Goal: Task Accomplishment & Management: Complete application form

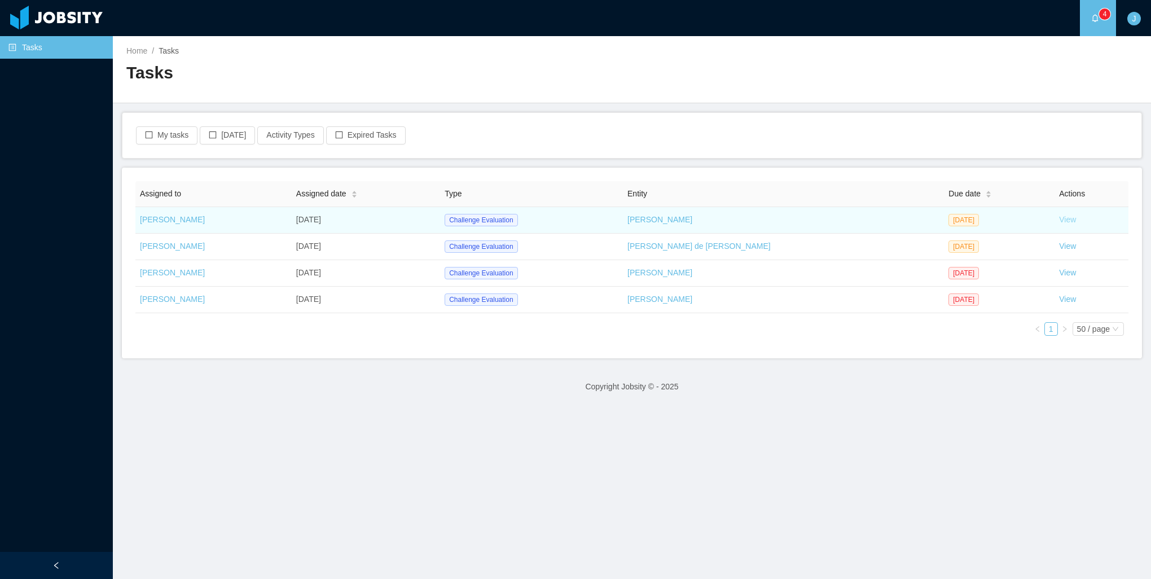
click at [1059, 220] on link "View" at bounding box center [1067, 219] width 17 height 9
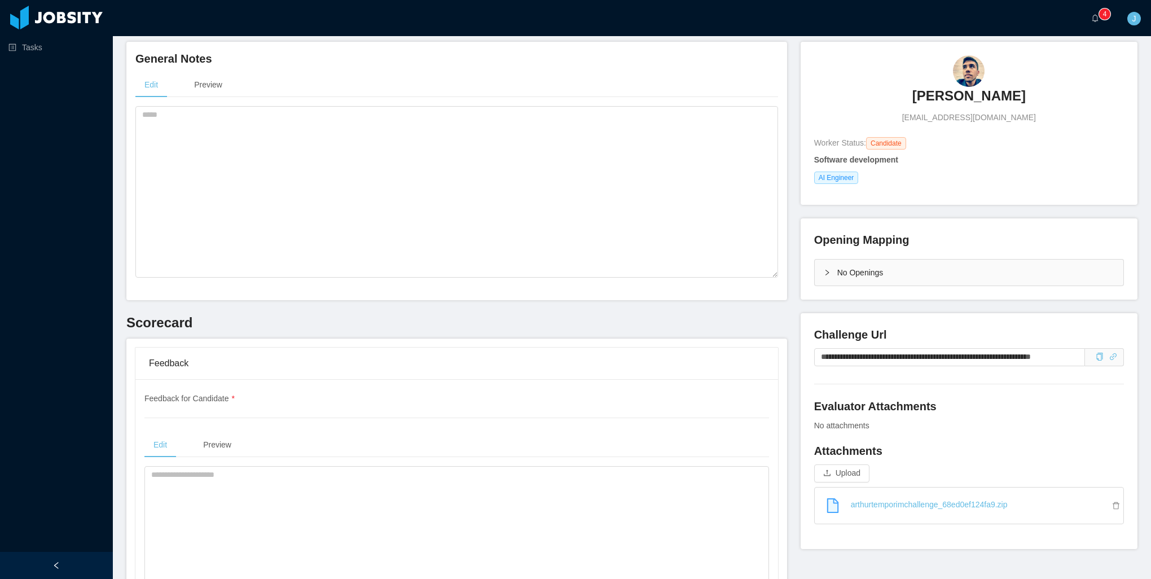
scroll to position [282, 0]
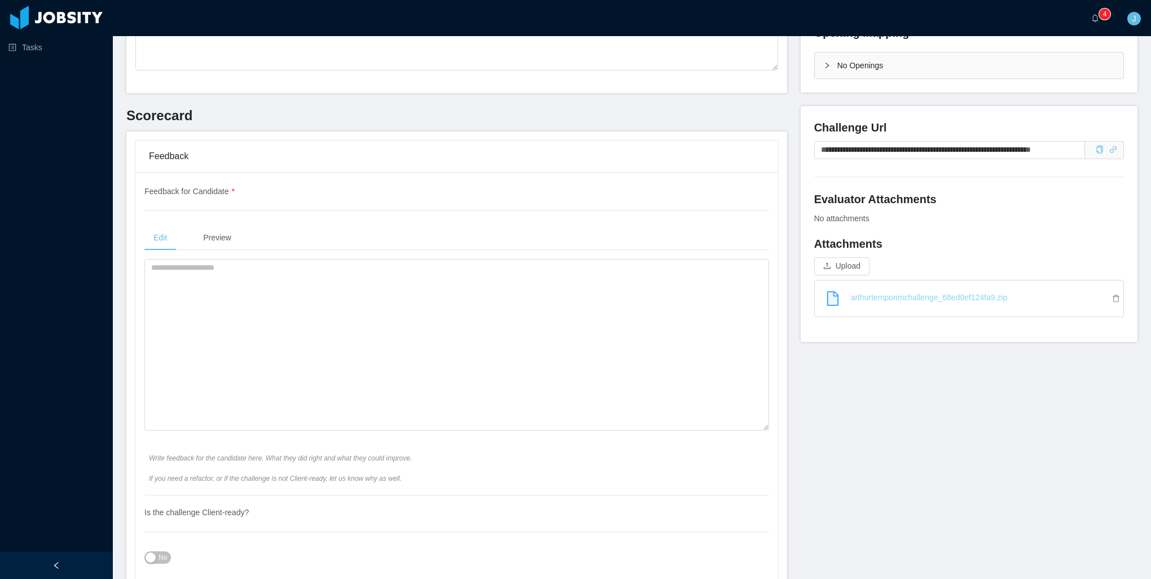
click at [986, 296] on link "arthurtemporimchallenge_68ed0ef124fa9.zip" at bounding box center [974, 297] width 300 height 25
click at [433, 376] on textarea at bounding box center [456, 345] width 625 height 172
type textarea "*"
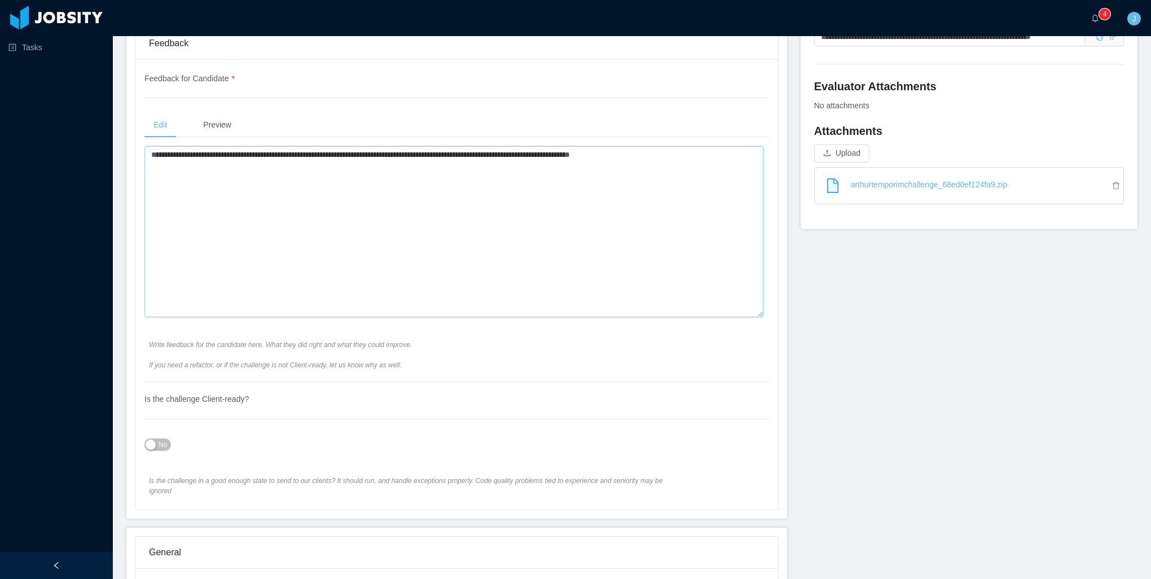
scroll to position [621, 0]
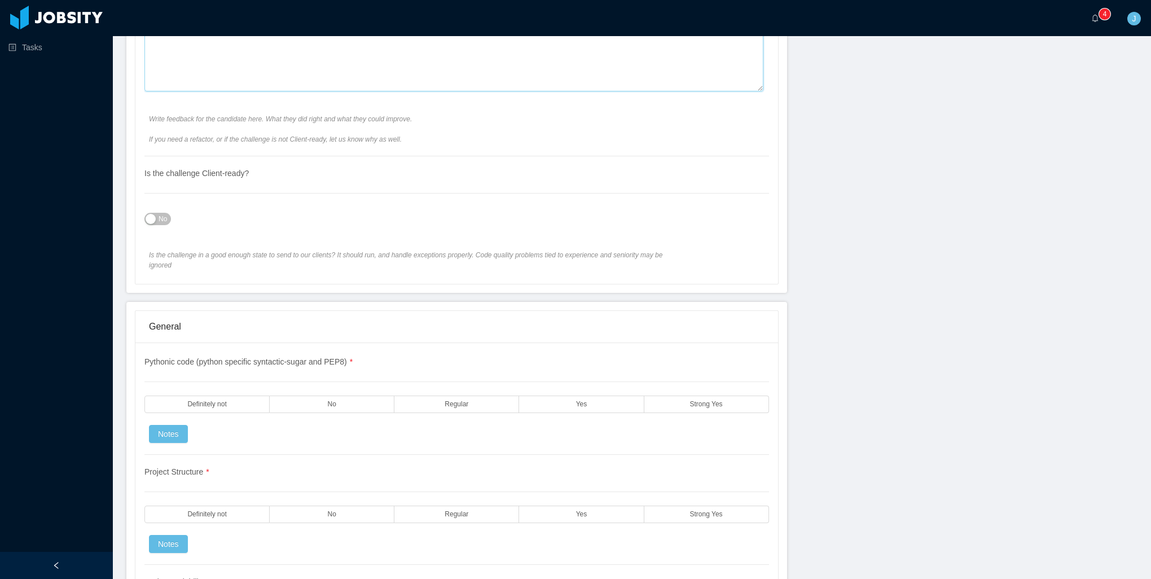
type textarea "**********"
click at [159, 215] on span "No" at bounding box center [163, 218] width 8 height 11
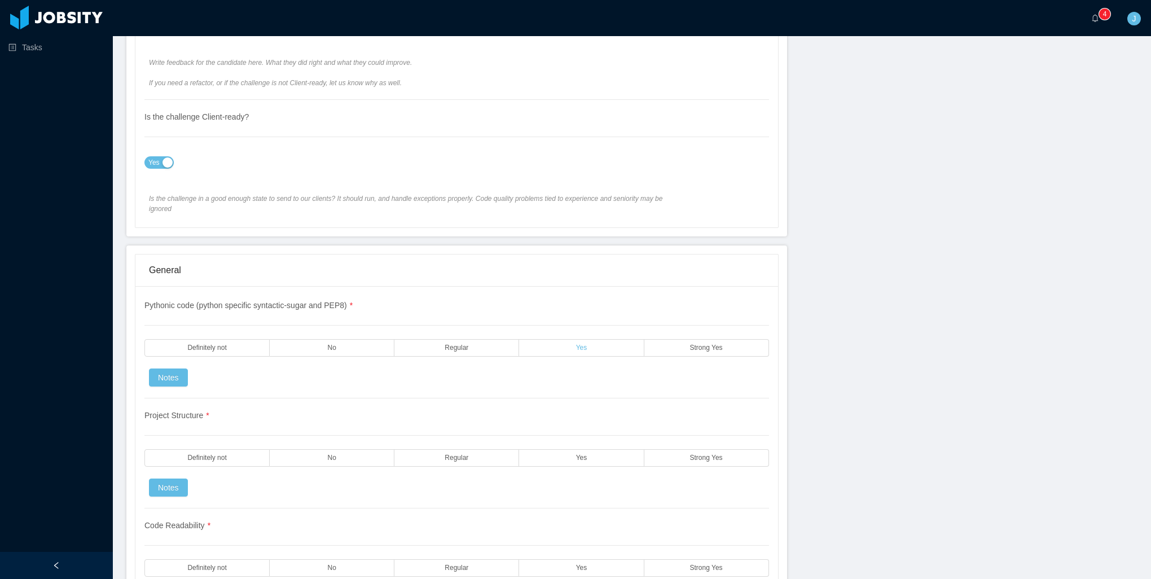
click at [576, 344] on span "Yes" at bounding box center [581, 347] width 11 height 7
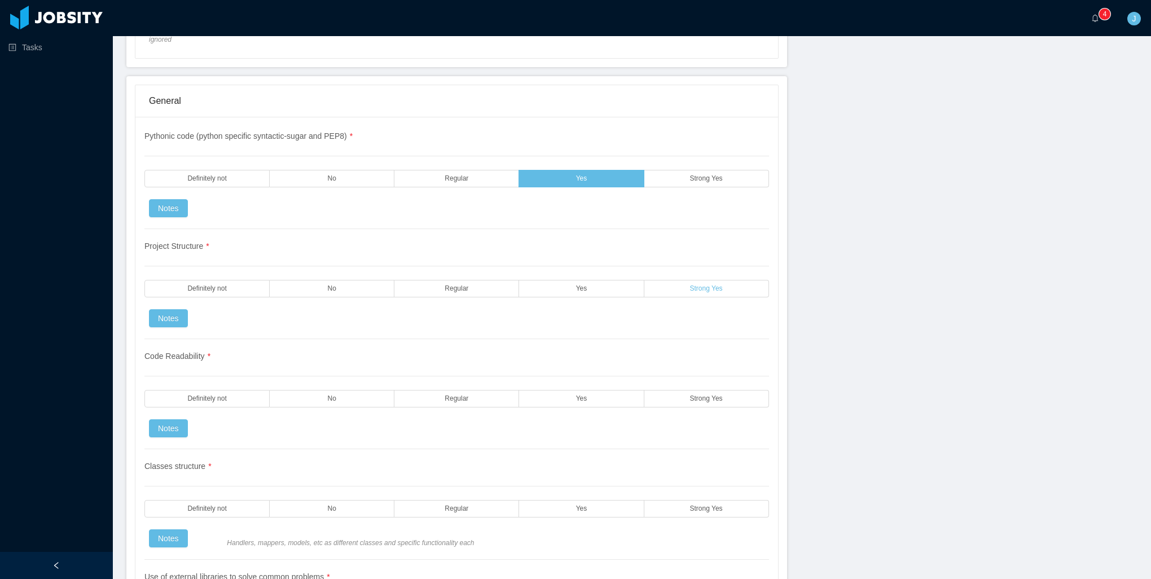
click at [659, 280] on label "Strong Yes" at bounding box center [706, 288] width 125 height 17
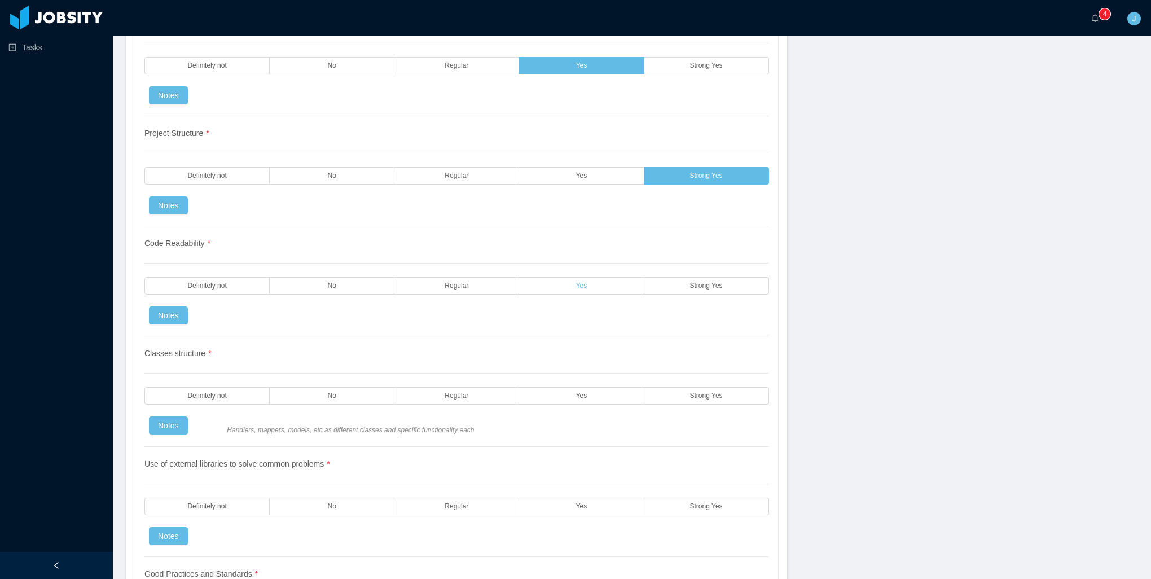
click at [593, 277] on label "Yes" at bounding box center [581, 285] width 125 height 17
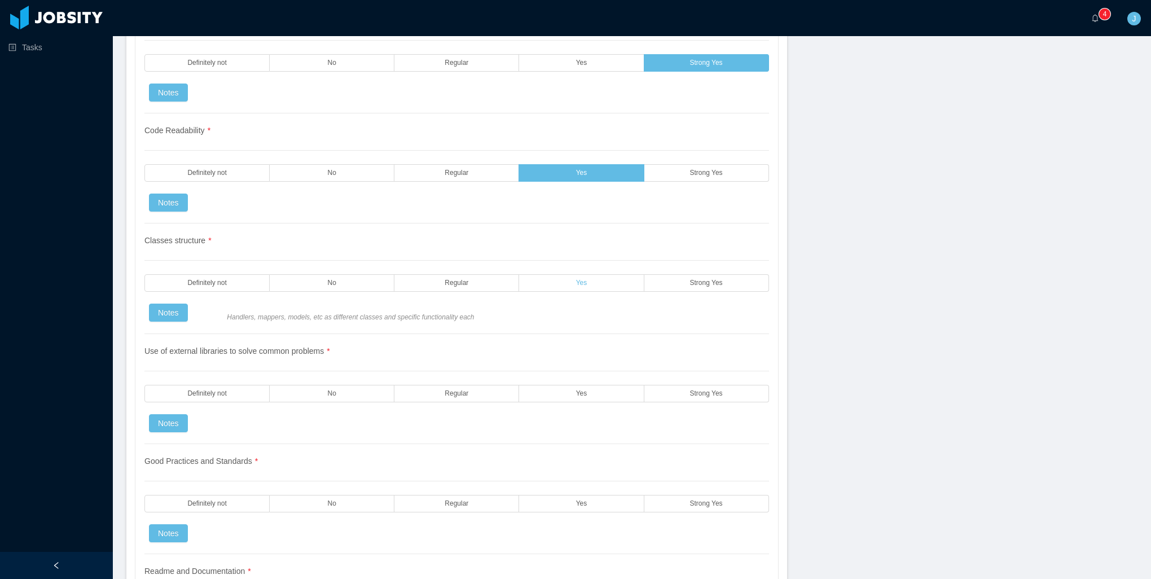
click at [555, 274] on label "Yes" at bounding box center [581, 282] width 125 height 17
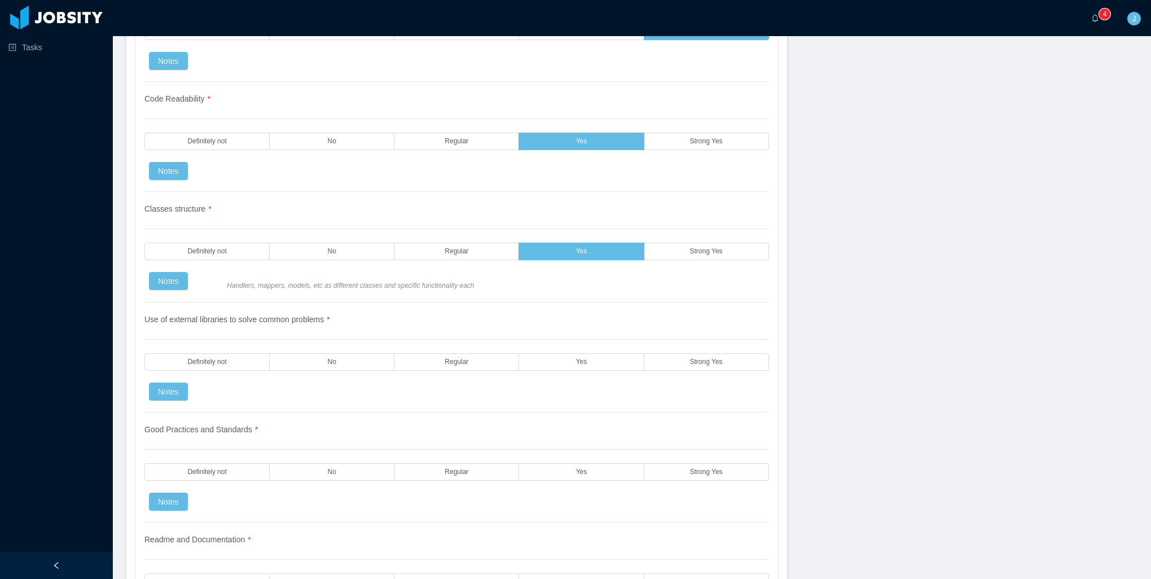
scroll to position [1241, 0]
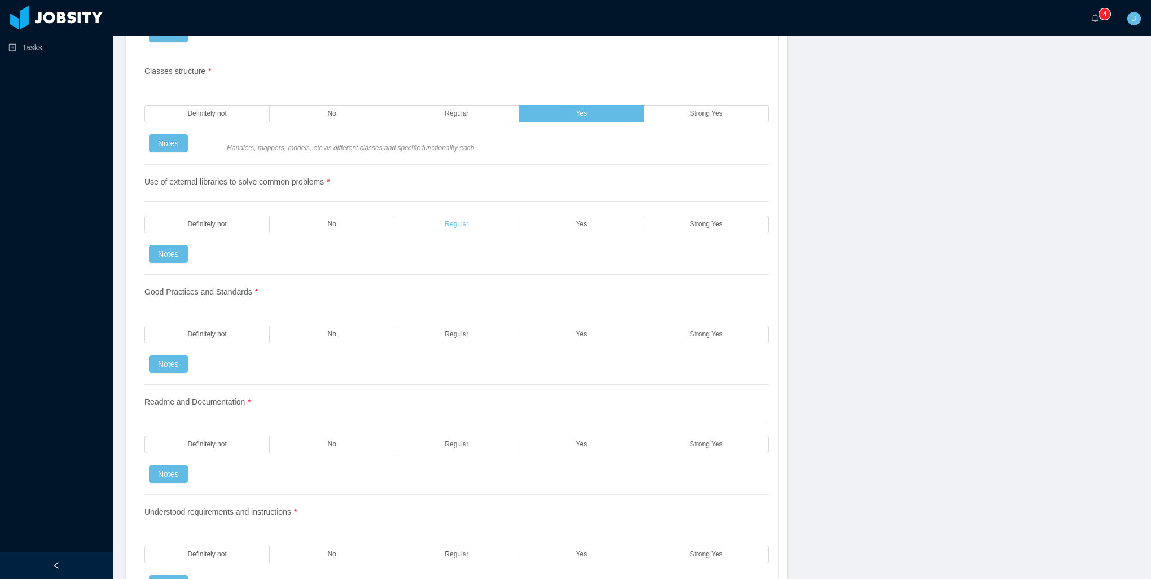
click at [478, 216] on label "Regular" at bounding box center [456, 224] width 125 height 17
click at [683, 328] on label "Strong Yes" at bounding box center [706, 334] width 125 height 17
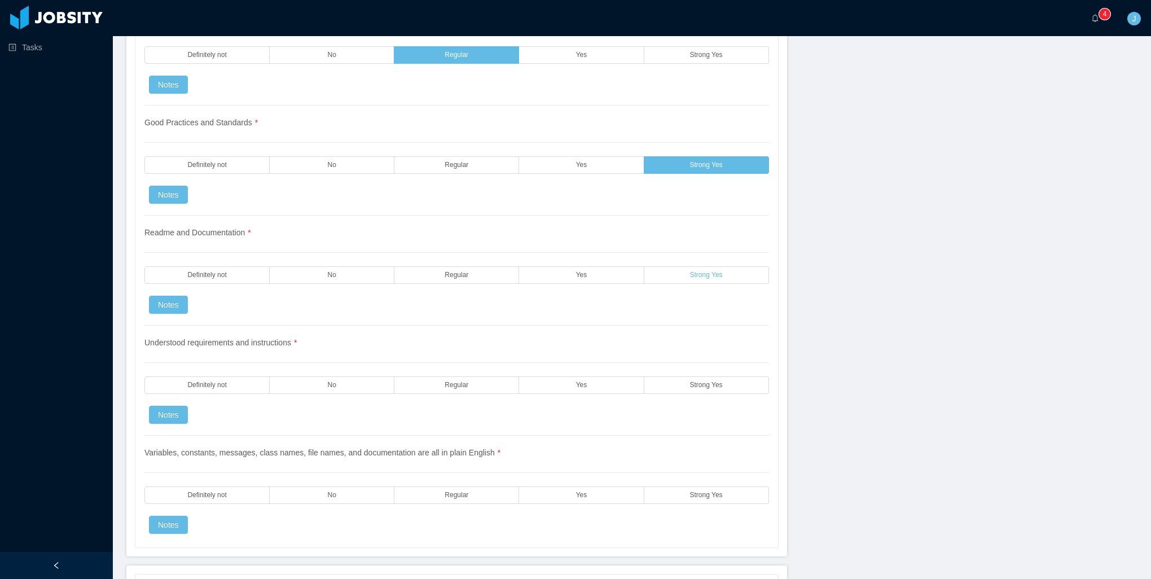
click at [673, 266] on label "Strong Yes" at bounding box center [706, 274] width 125 height 17
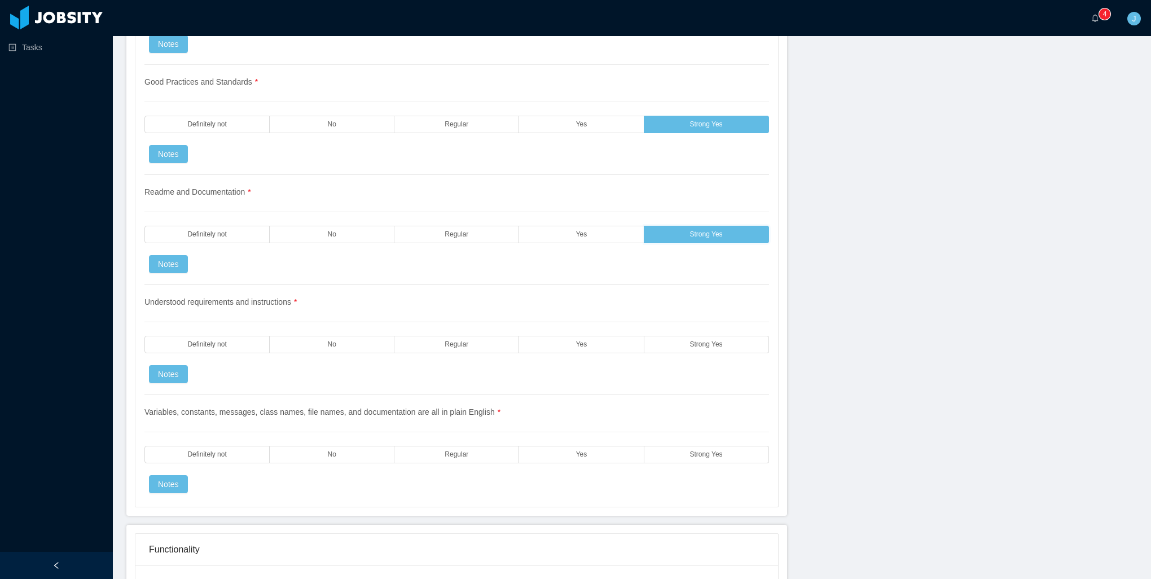
scroll to position [1580, 0]
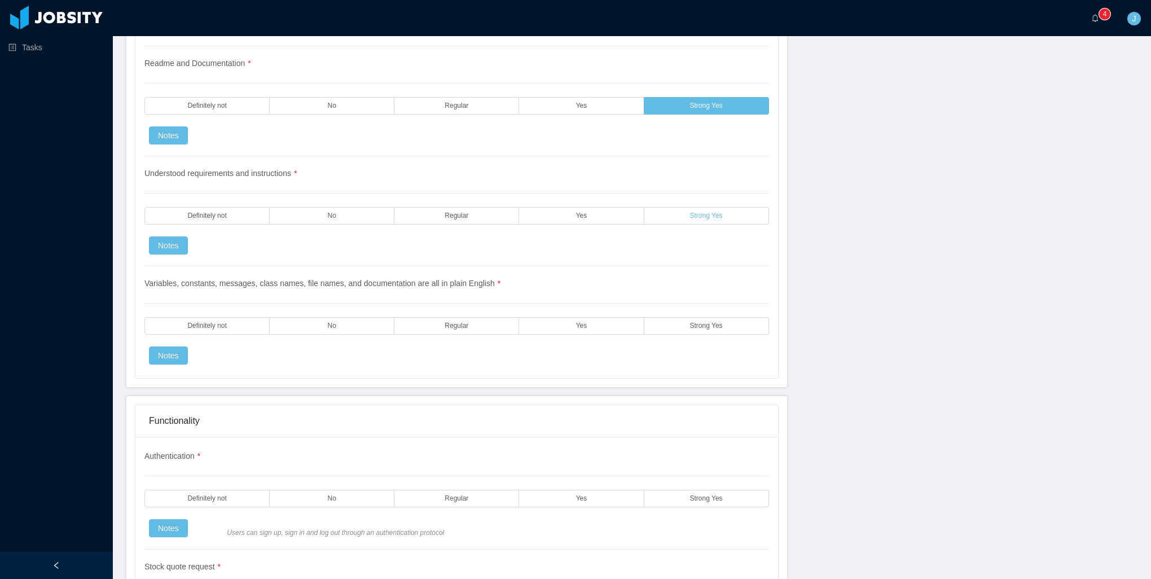
click at [667, 207] on label "Strong Yes" at bounding box center [706, 215] width 125 height 17
click at [693, 317] on label "Strong Yes" at bounding box center [706, 325] width 125 height 17
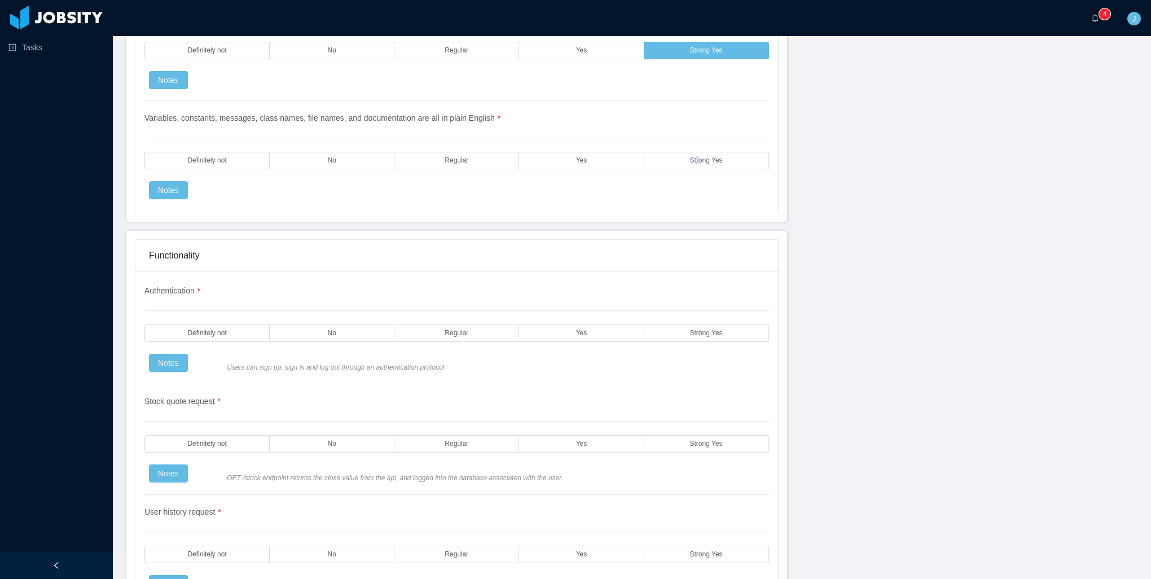
scroll to position [1749, 0]
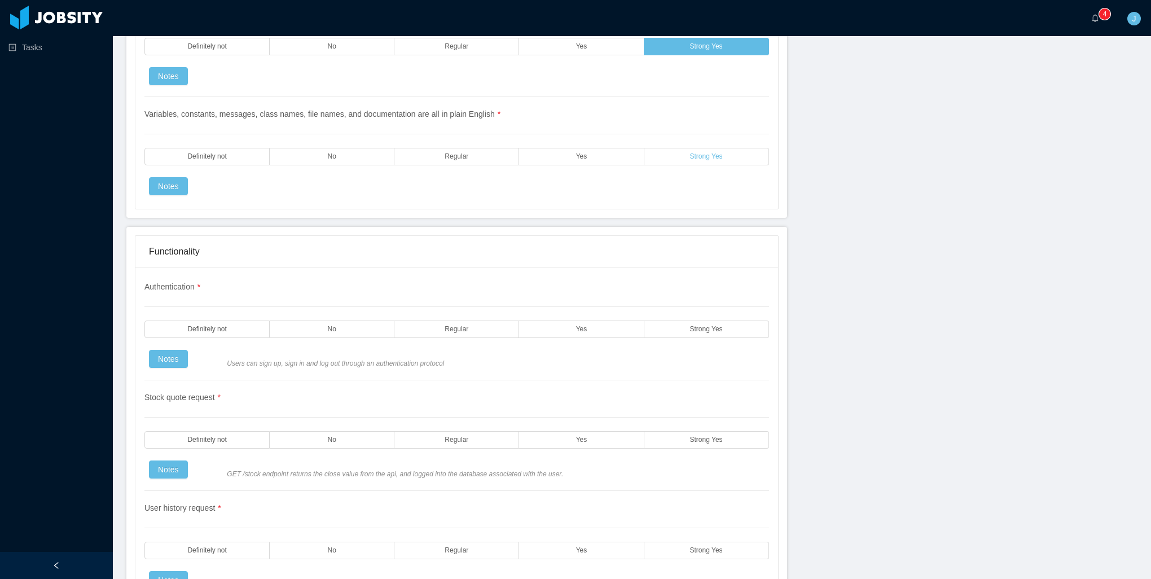
click at [685, 148] on label "Strong Yes" at bounding box center [706, 156] width 125 height 17
click at [677, 322] on label "Strong Yes" at bounding box center [706, 329] width 125 height 17
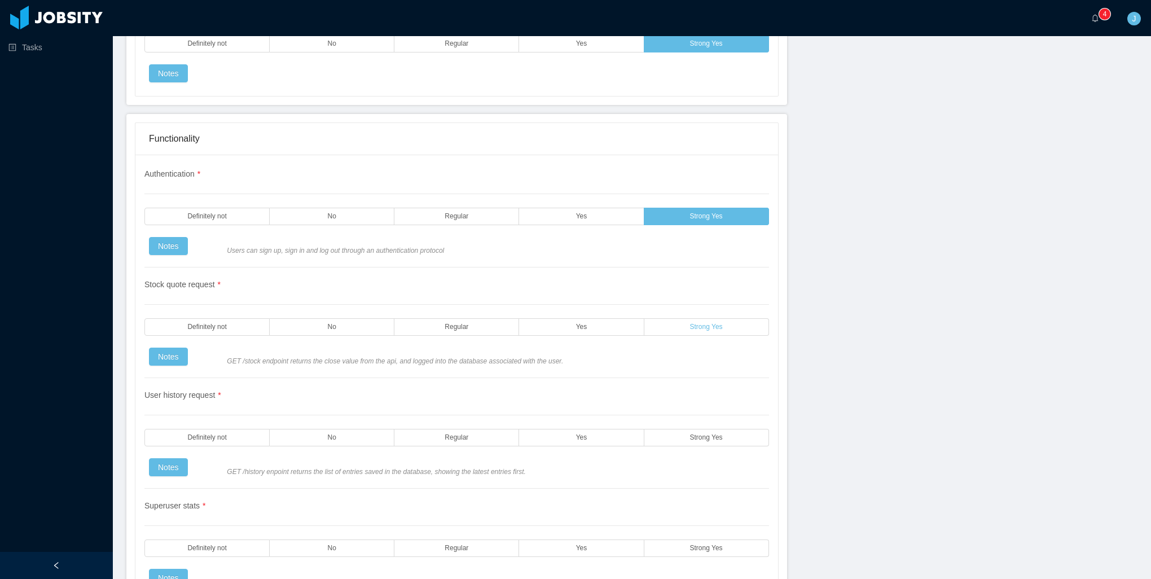
click at [670, 318] on label "Strong Yes" at bounding box center [706, 326] width 125 height 17
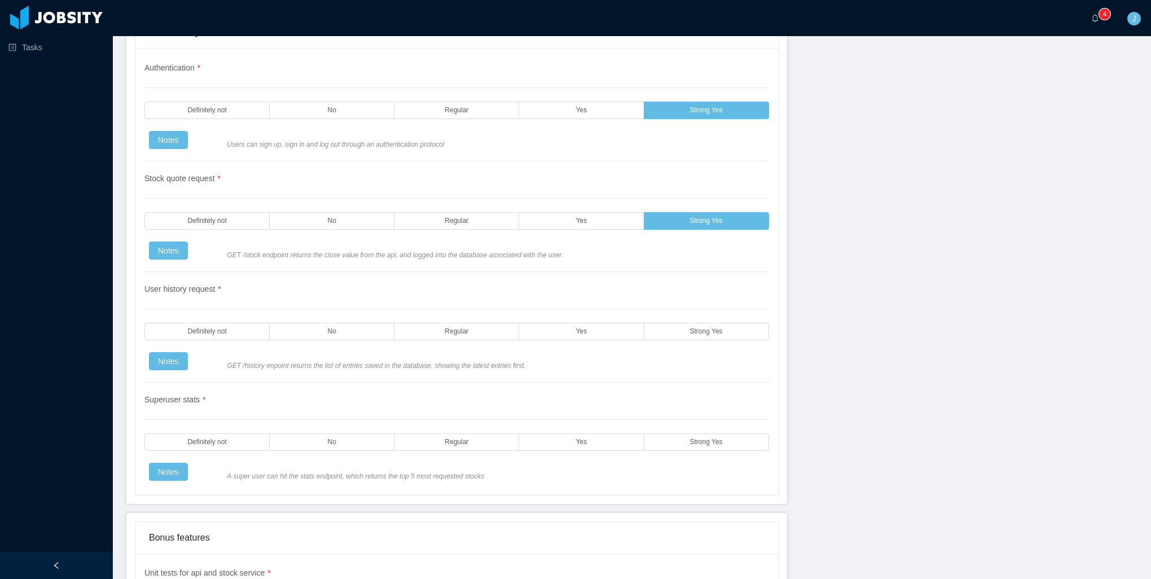
scroll to position [2088, 0]
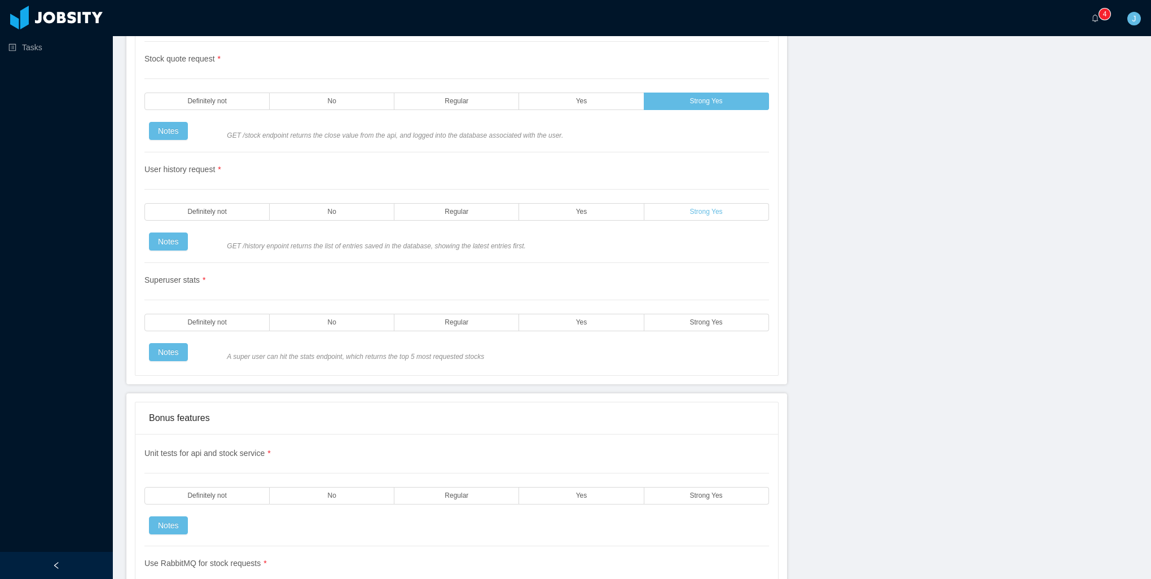
click at [669, 203] on label "Strong Yes" at bounding box center [706, 211] width 125 height 17
click at [576, 319] on span "Yes" at bounding box center [581, 322] width 11 height 7
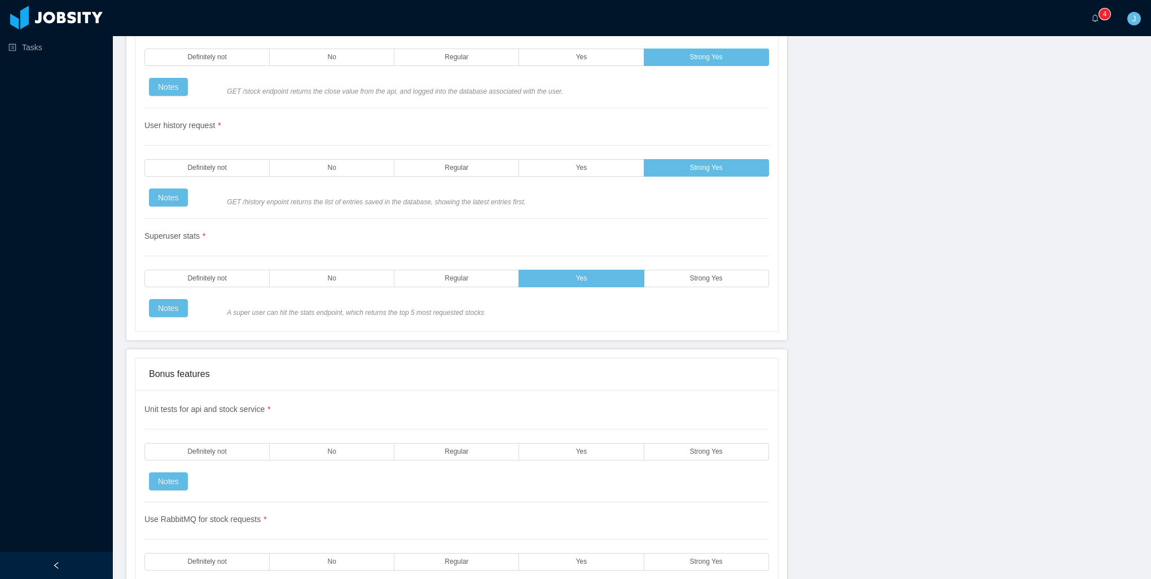
scroll to position [2314, 0]
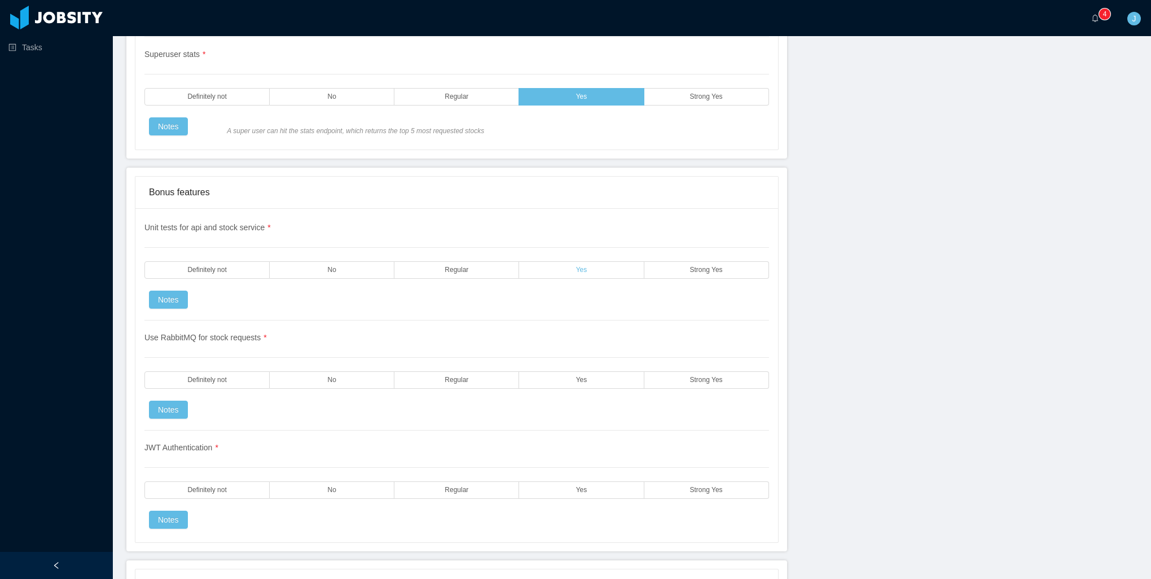
click at [603, 261] on label "Yes" at bounding box center [581, 269] width 125 height 17
click at [551, 371] on label "Yes" at bounding box center [581, 379] width 125 height 17
click at [543, 457] on div "JWT Authentication * Definitely not No Regular Yes Strong Yes Notes" at bounding box center [456, 480] width 625 height 98
click at [552, 481] on label "Yes" at bounding box center [581, 489] width 125 height 17
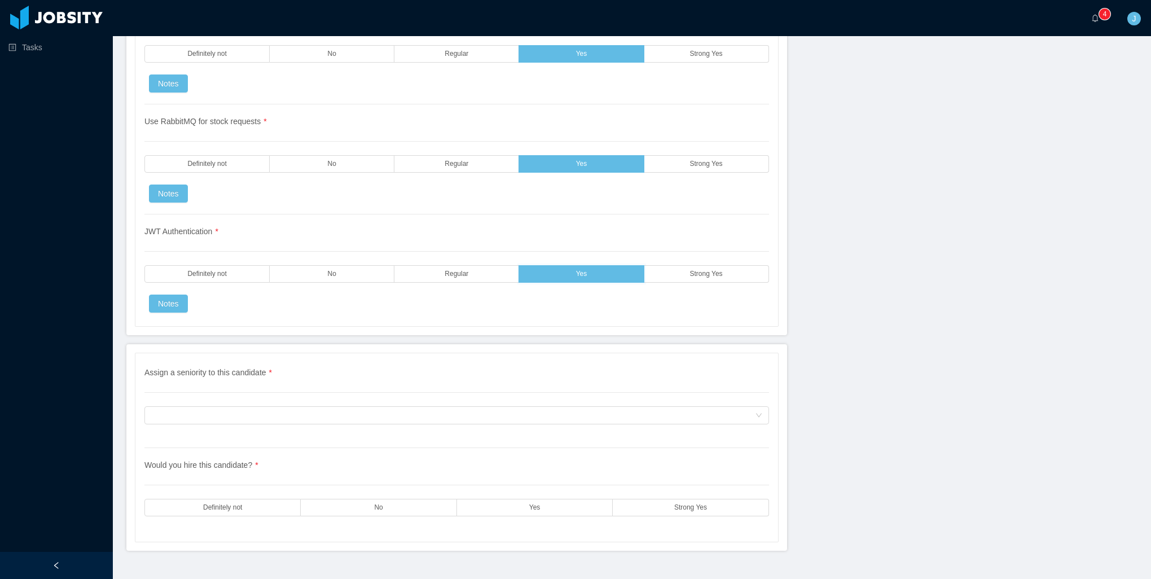
scroll to position [2536, 0]
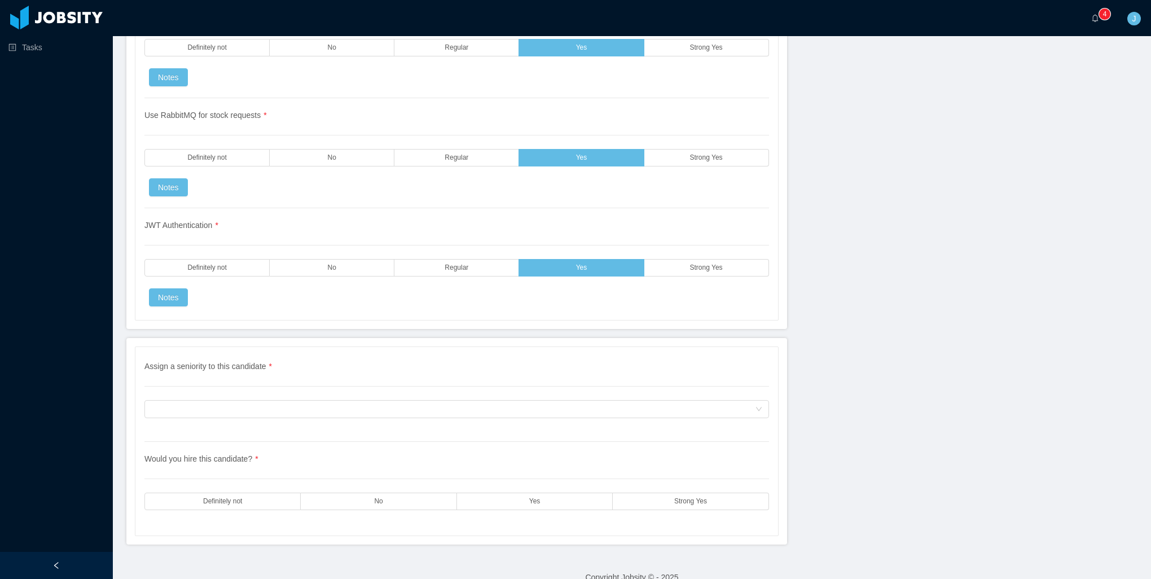
click at [291, 404] on div "Assign a seniority to this candidate * Assign a seniority to this candidate" at bounding box center [456, 401] width 625 height 81
click at [282, 401] on div "Assign a seniority to this candidate" at bounding box center [453, 409] width 604 height 17
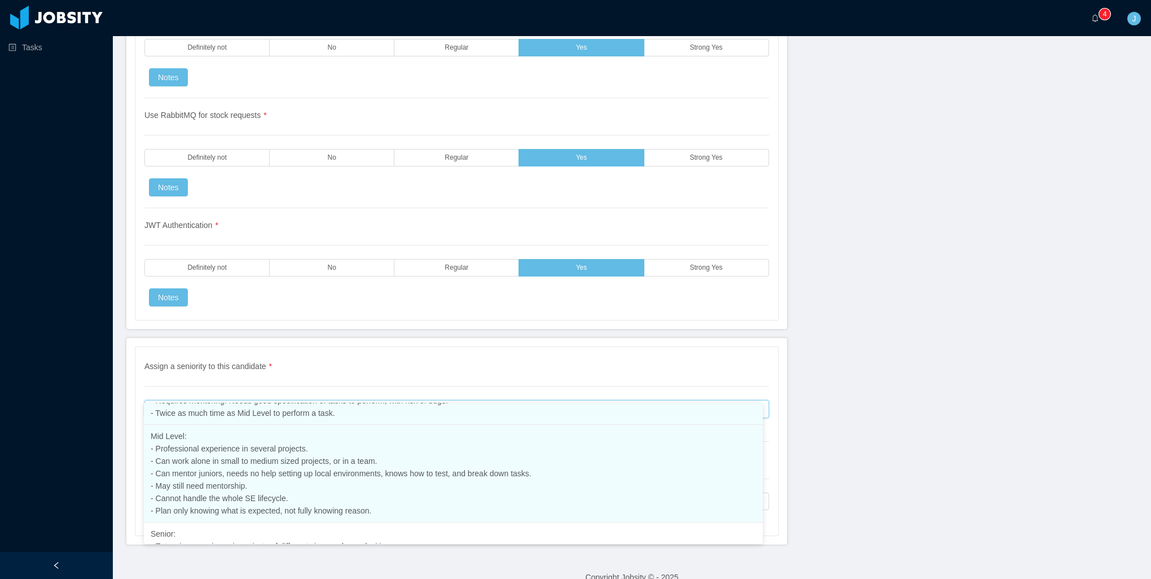
scroll to position [169, 0]
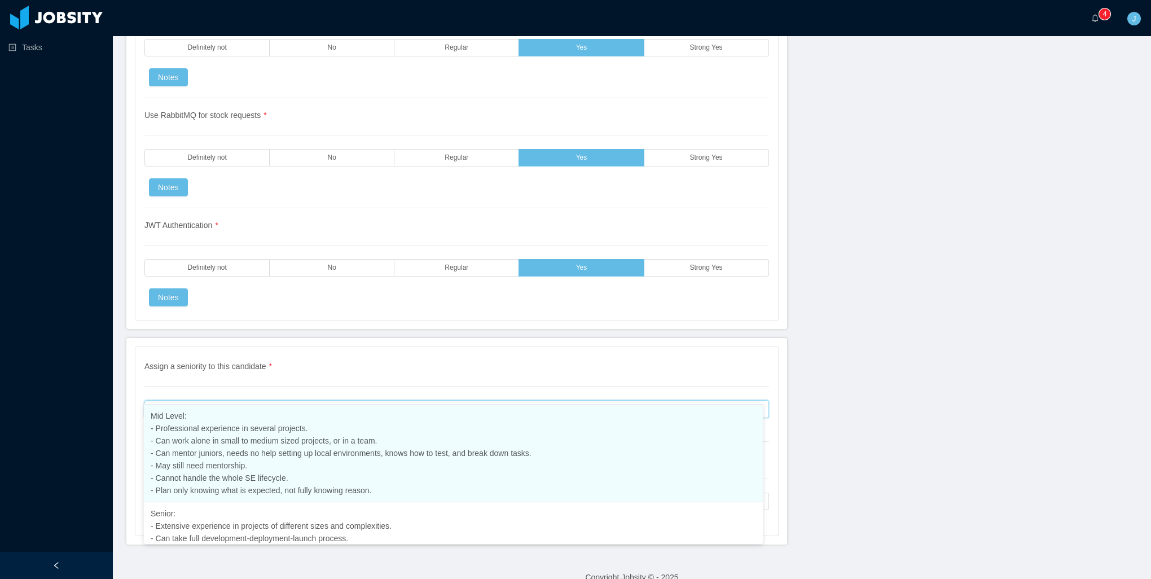
click at [218, 441] on span "Mid Level: - Professional experience in several projects. - Can work alone in s…" at bounding box center [341, 453] width 381 height 84
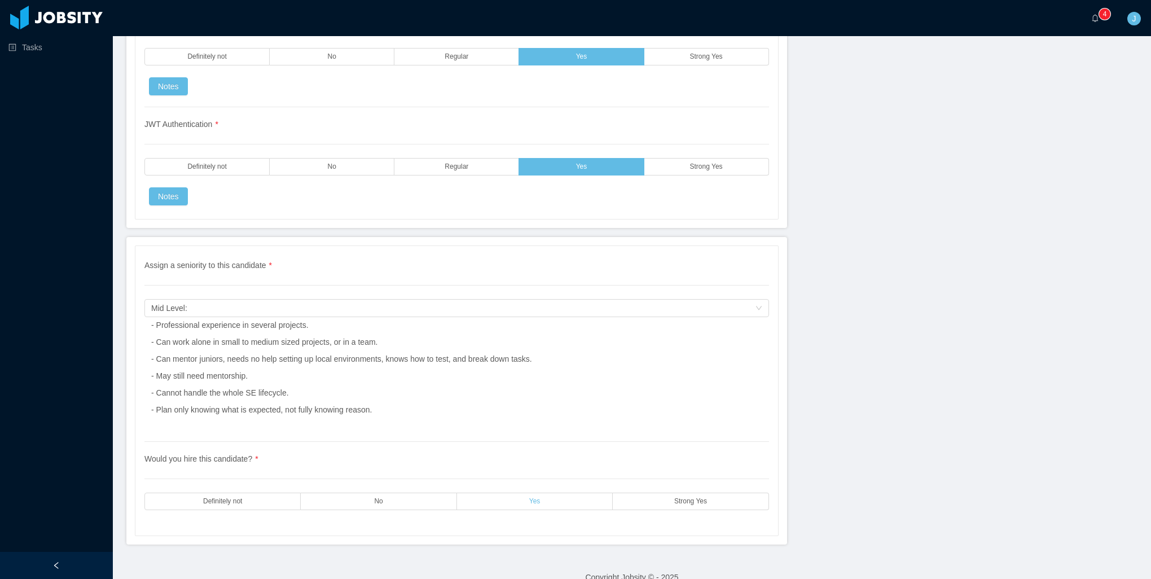
click at [559, 493] on label "Yes" at bounding box center [535, 501] width 156 height 17
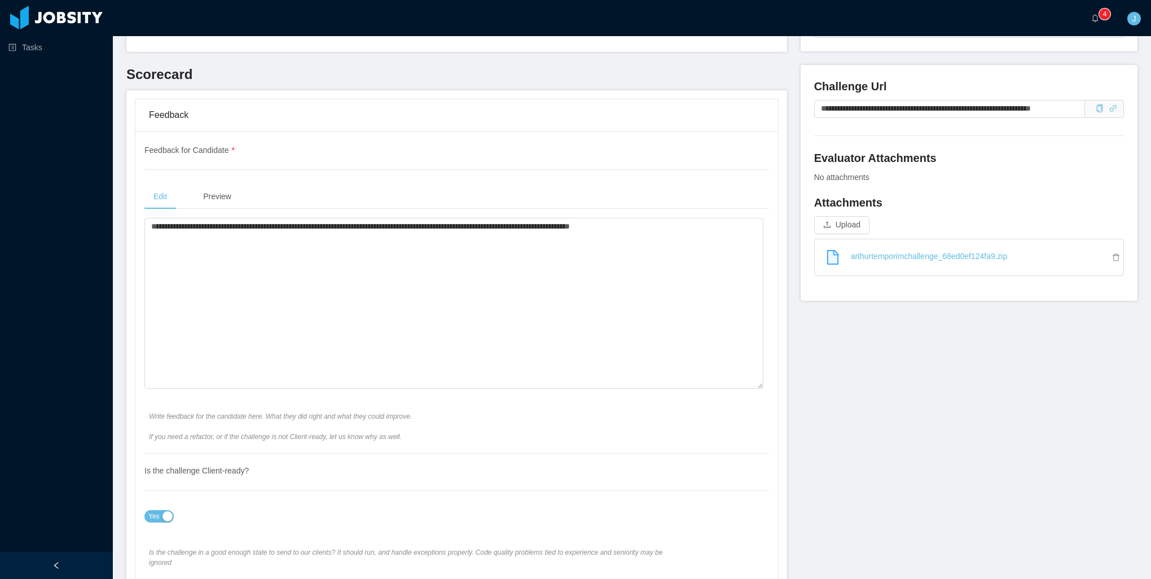
scroll to position [0, 0]
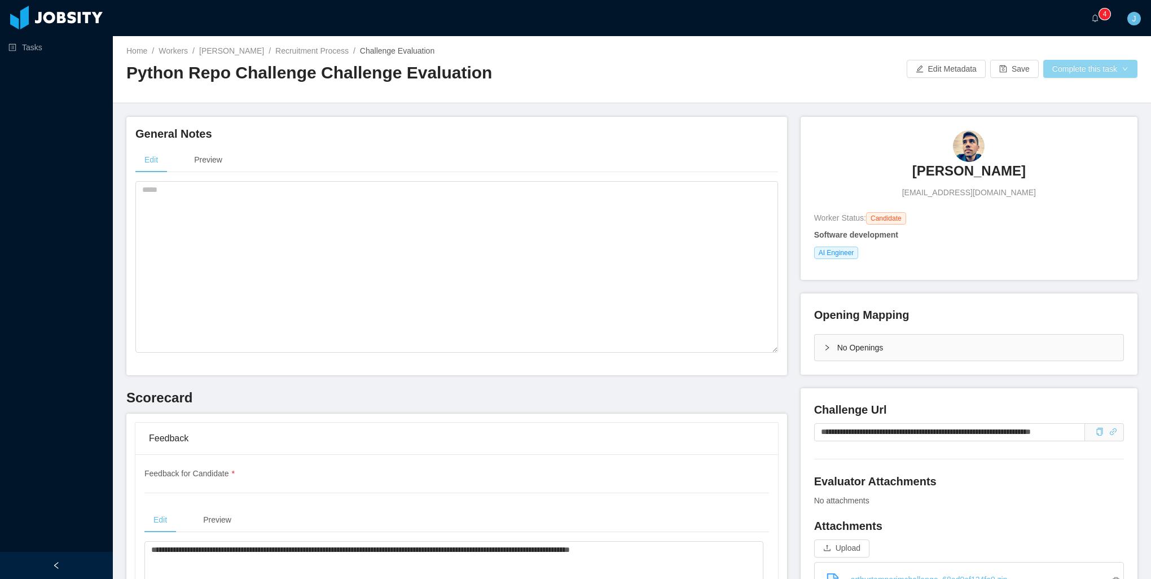
click at [1089, 68] on button "Complete this task" at bounding box center [1090, 69] width 94 height 18
click at [1063, 94] on button "Save Evaluation" at bounding box center [1082, 94] width 87 height 18
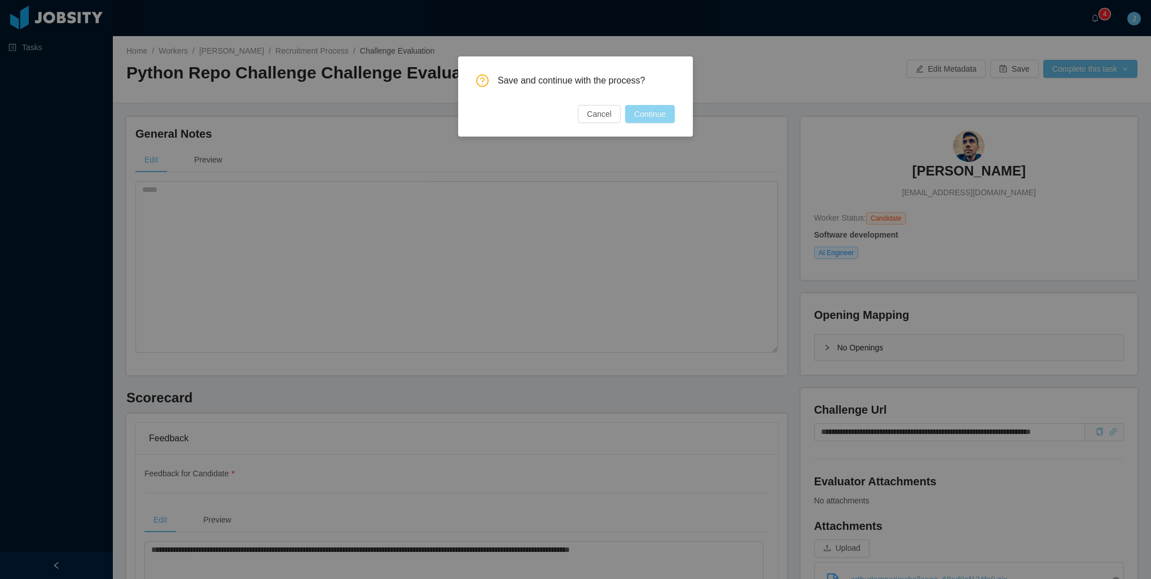
click at [657, 113] on button "Continue" at bounding box center [650, 114] width 50 height 18
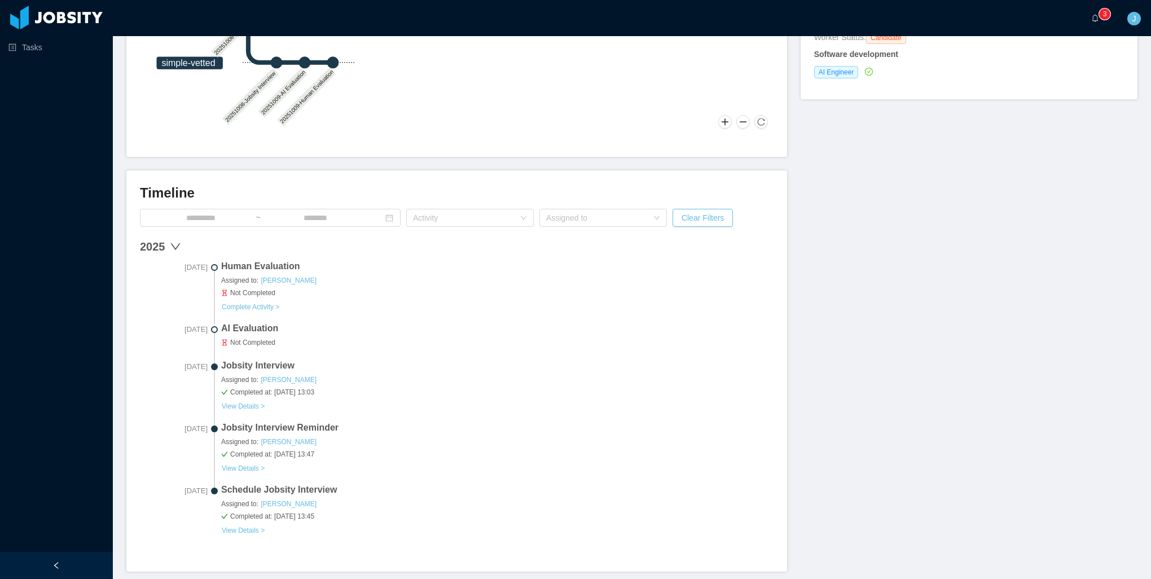
scroll to position [226, 0]
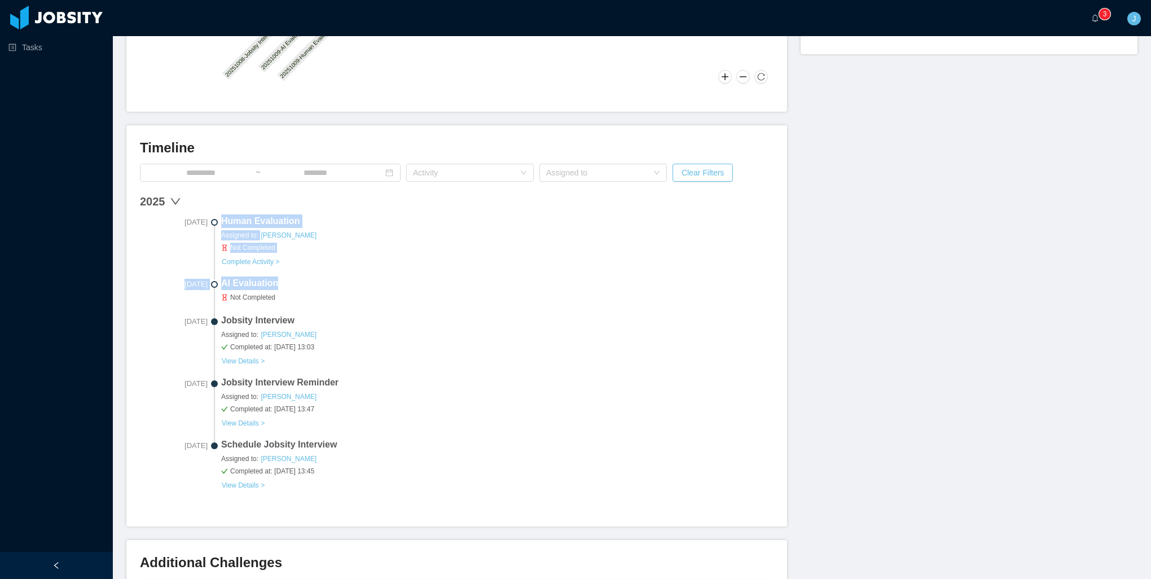
drag, startPoint x: 314, startPoint y: 282, endPoint x: 214, endPoint y: 238, distance: 108.6
click at [214, 238] on div "Oct 9th, 2025 Human Evaluation Assigned to: Matias Marin Not Completed Complete…" at bounding box center [457, 356] width 634 height 285
drag, startPoint x: 214, startPoint y: 238, endPoint x: 346, endPoint y: 270, distance: 135.8
click at [348, 270] on div "Oct 9th, 2025 Human Evaluation Assigned to: Matias Marin Not Completed Complete…" at bounding box center [457, 245] width 634 height 62
drag, startPoint x: 450, startPoint y: 342, endPoint x: 438, endPoint y: 343, distance: 11.9
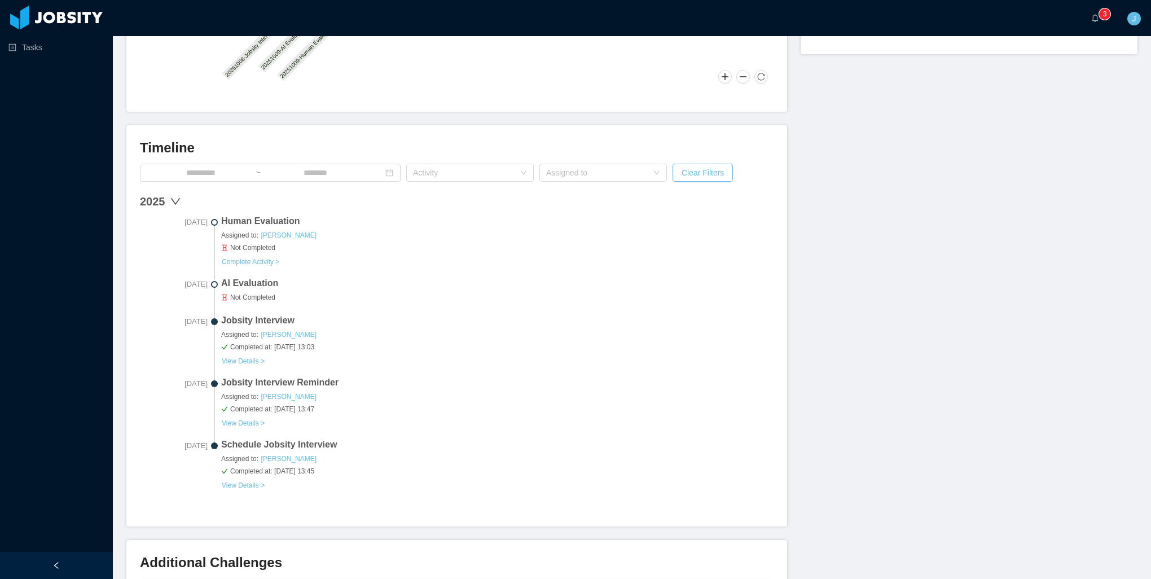
click at [445, 342] on span "Completed at: Oct 09 2025 13:03" at bounding box center [497, 347] width 552 height 10
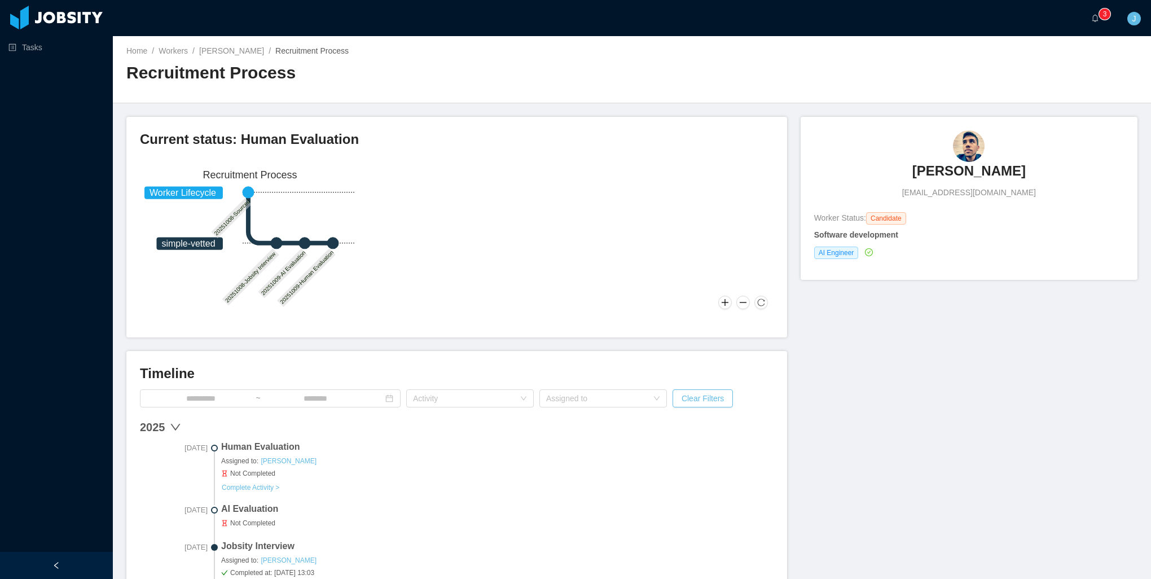
scroll to position [0, 0]
click at [46, 46] on link "Tasks" at bounding box center [55, 47] width 95 height 23
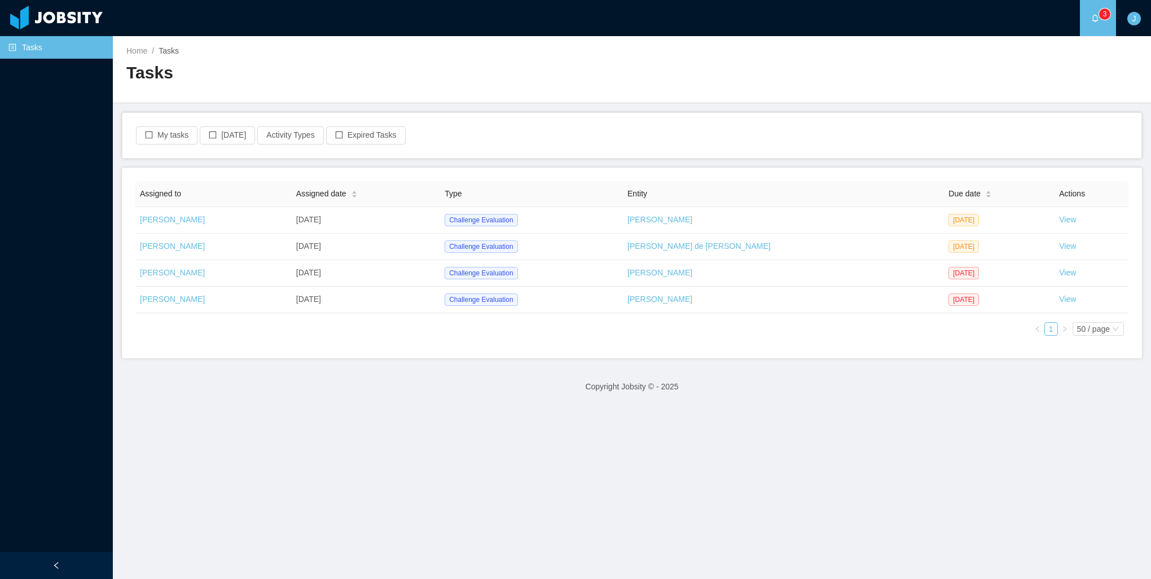
click at [596, 82] on h2 "Tasks" at bounding box center [379, 73] width 506 height 23
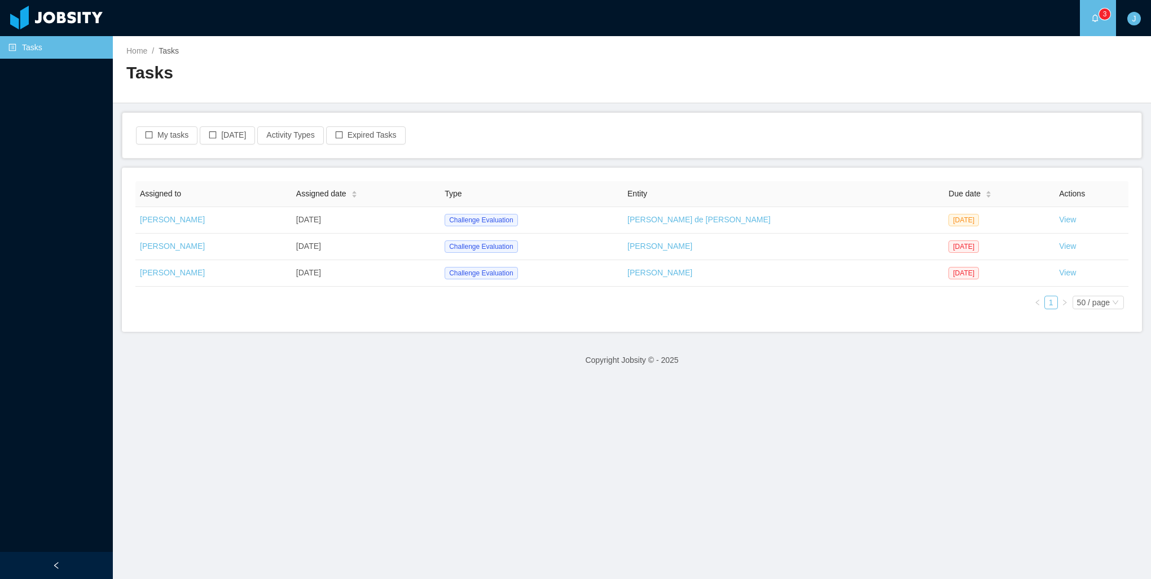
click at [708, 327] on div "Assigned to Assigned date Type Entity Due date Actions Jonathan Moura Oct 13th,…" at bounding box center [632, 250] width 1020 height 164
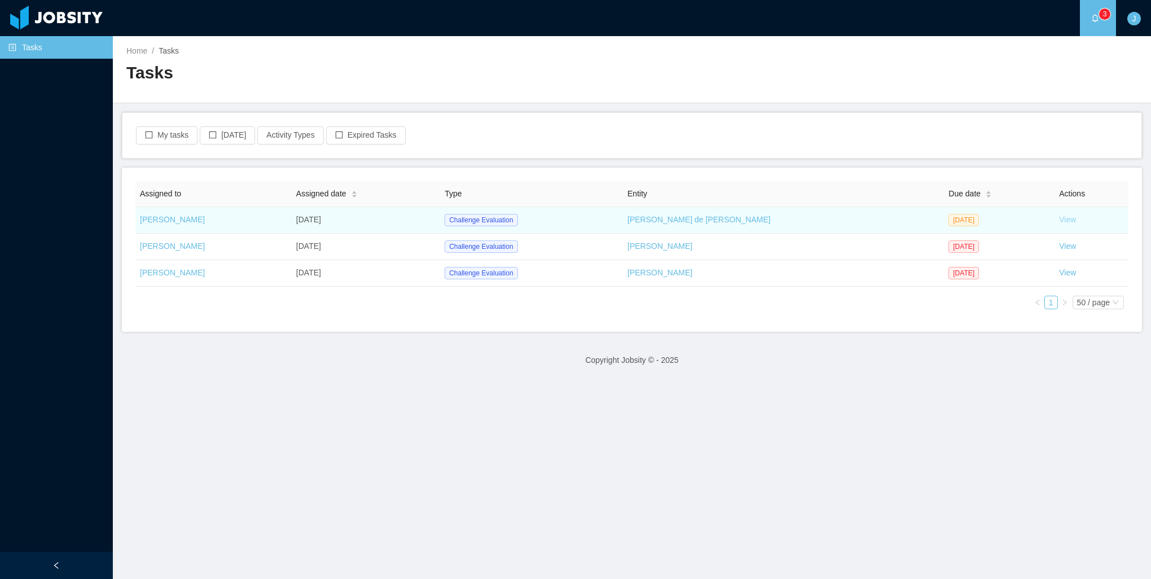
click at [1059, 219] on link "View" at bounding box center [1067, 219] width 17 height 9
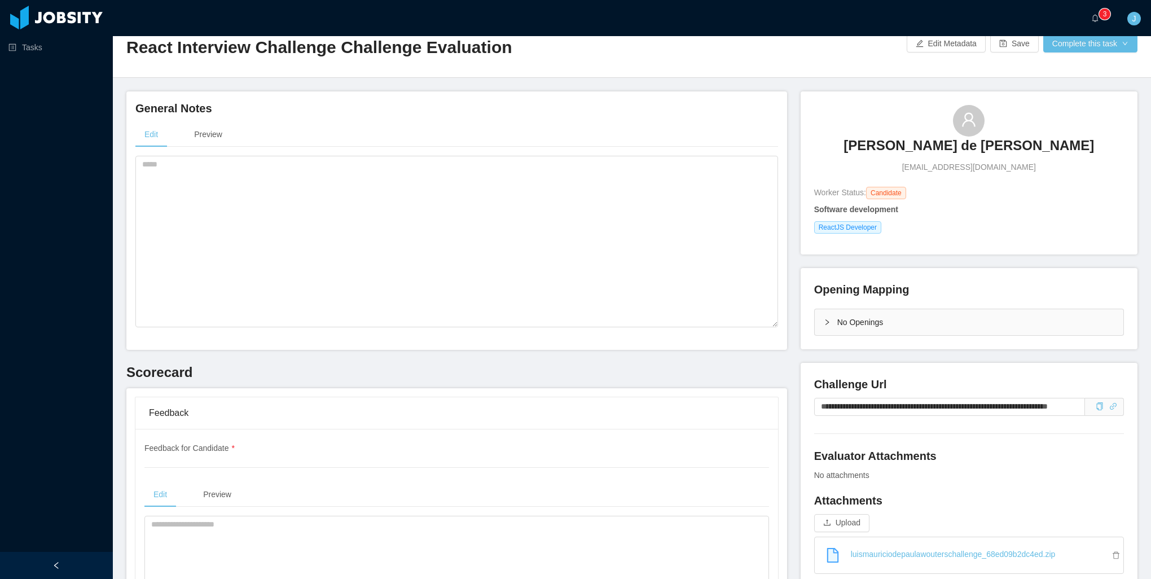
scroll to position [169, 0]
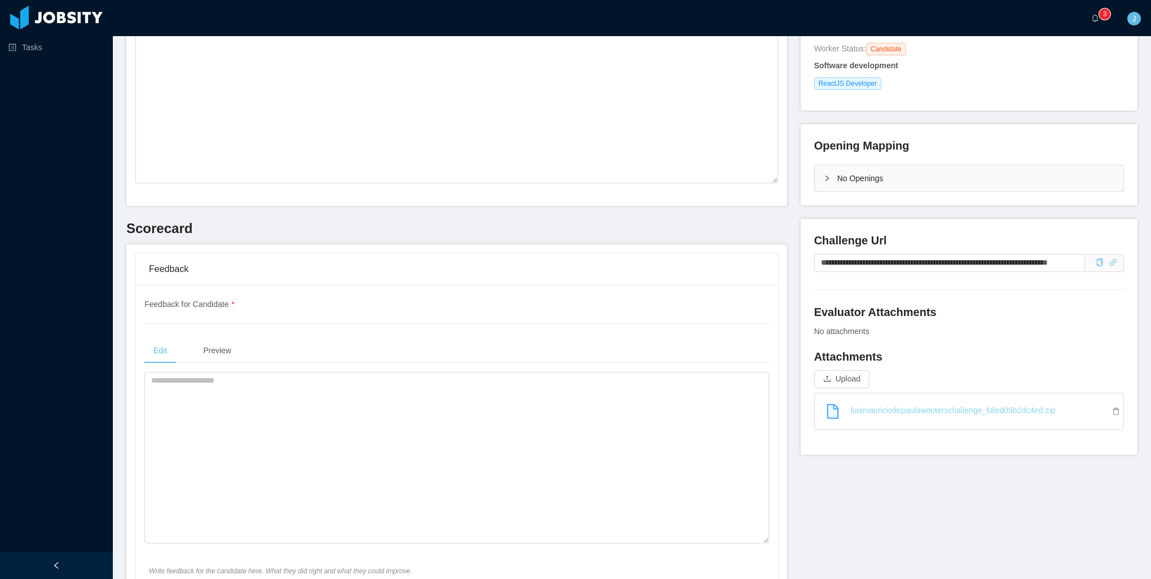
click at [933, 410] on link "luismauriciodepaulawouterschallenge_68ed09b2dc4ed.zip" at bounding box center [974, 410] width 300 height 25
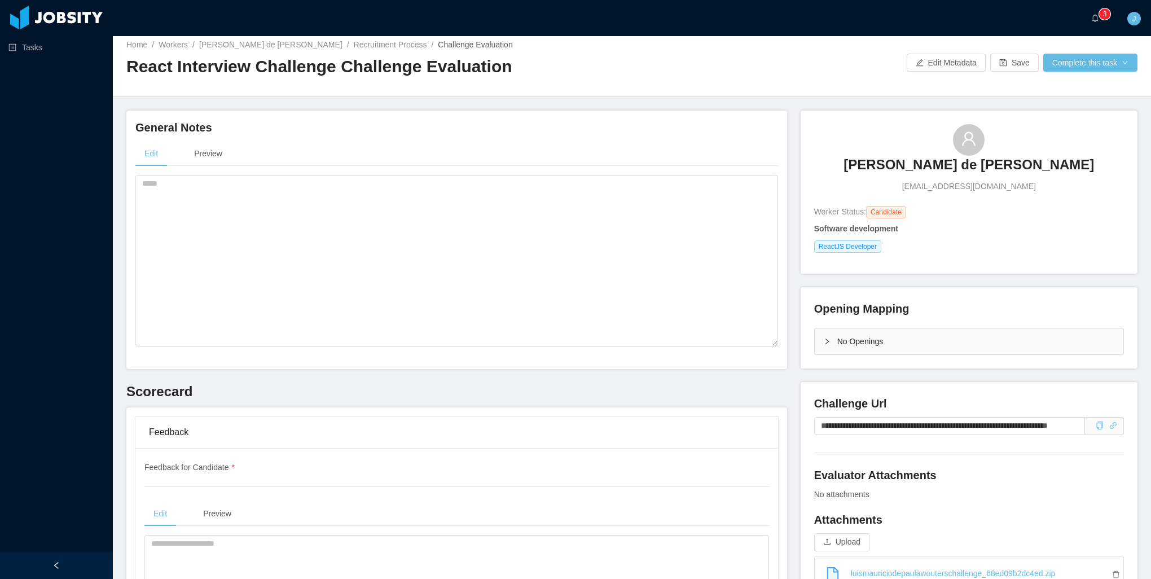
scroll to position [0, 0]
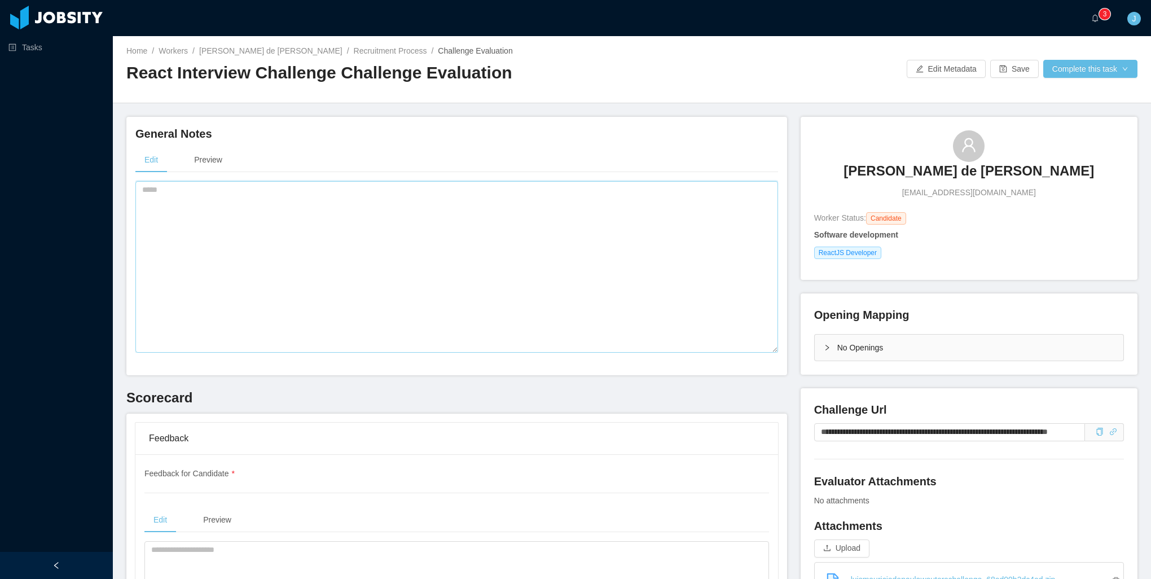
click at [341, 289] on textarea at bounding box center [456, 267] width 643 height 172
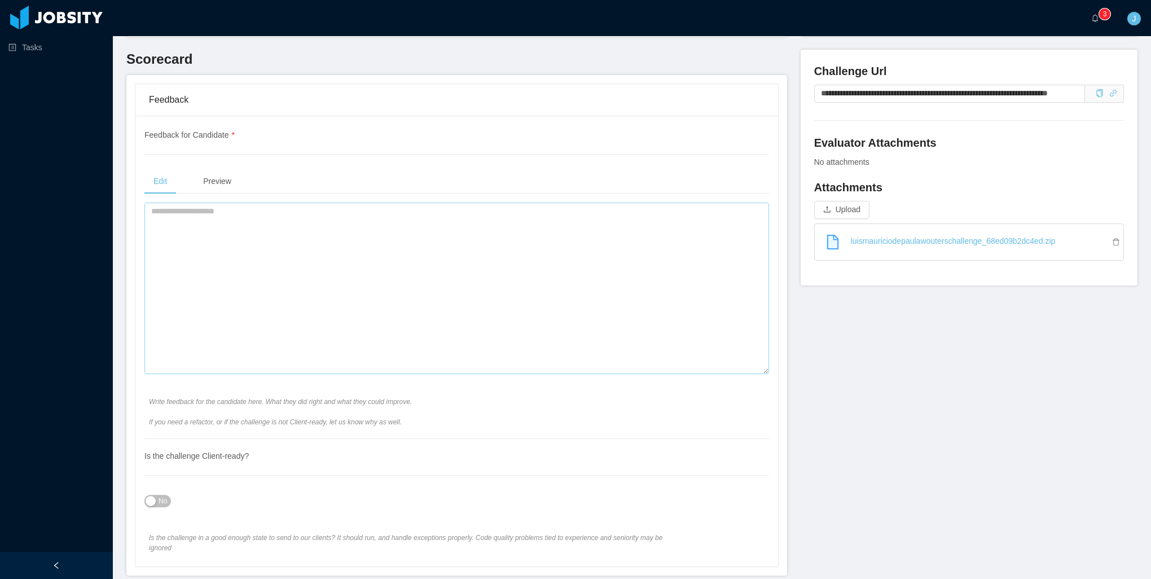
scroll to position [846, 0]
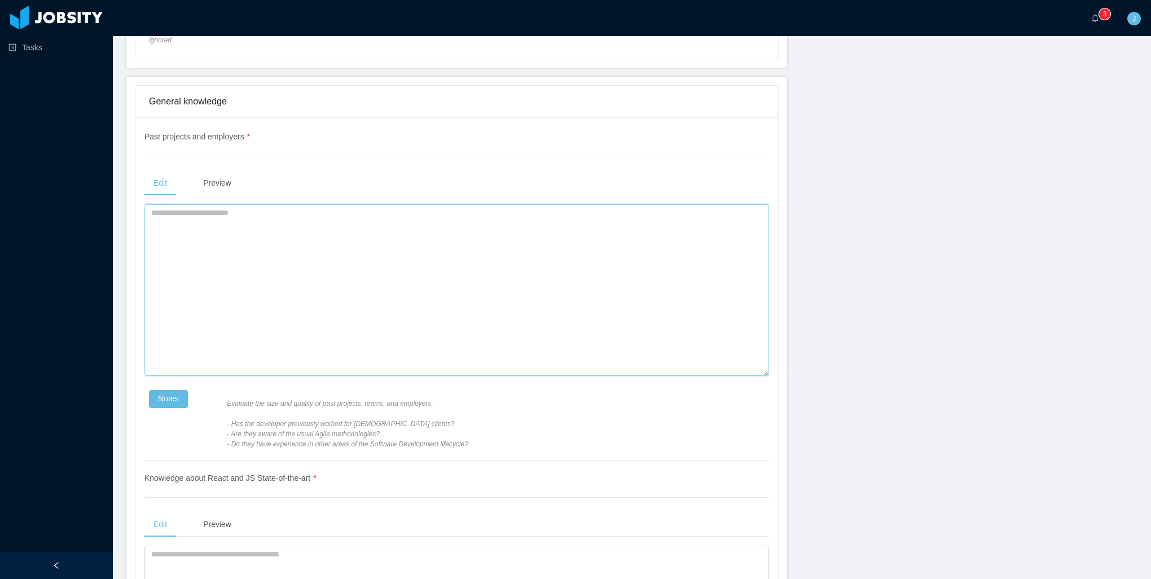
click at [363, 293] on textarea at bounding box center [456, 290] width 625 height 172
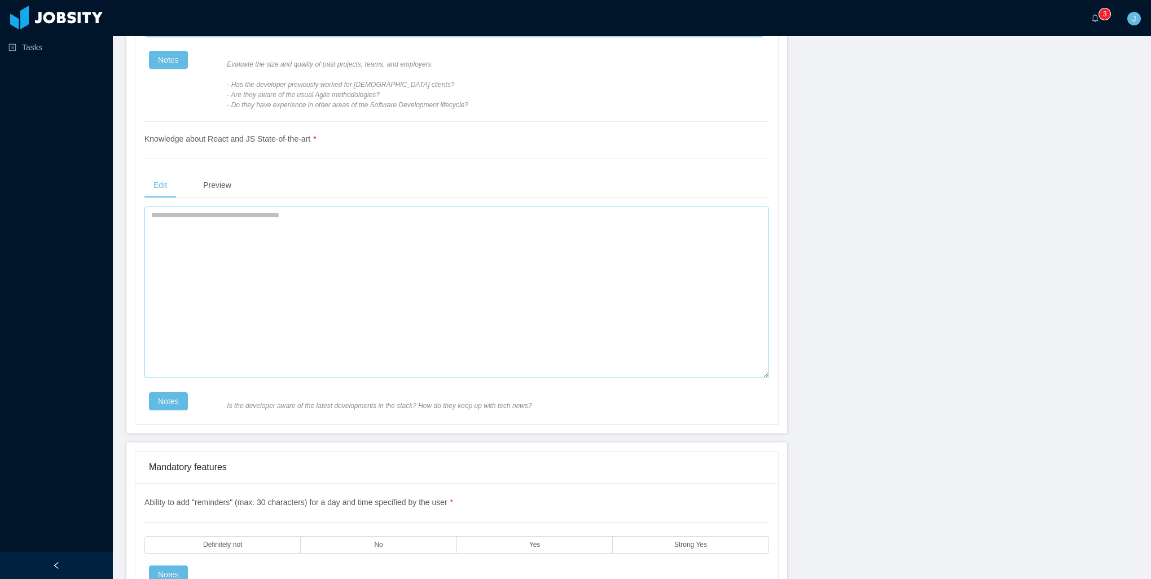
type textarea "**********"
click at [355, 282] on textarea at bounding box center [456, 293] width 625 height 172
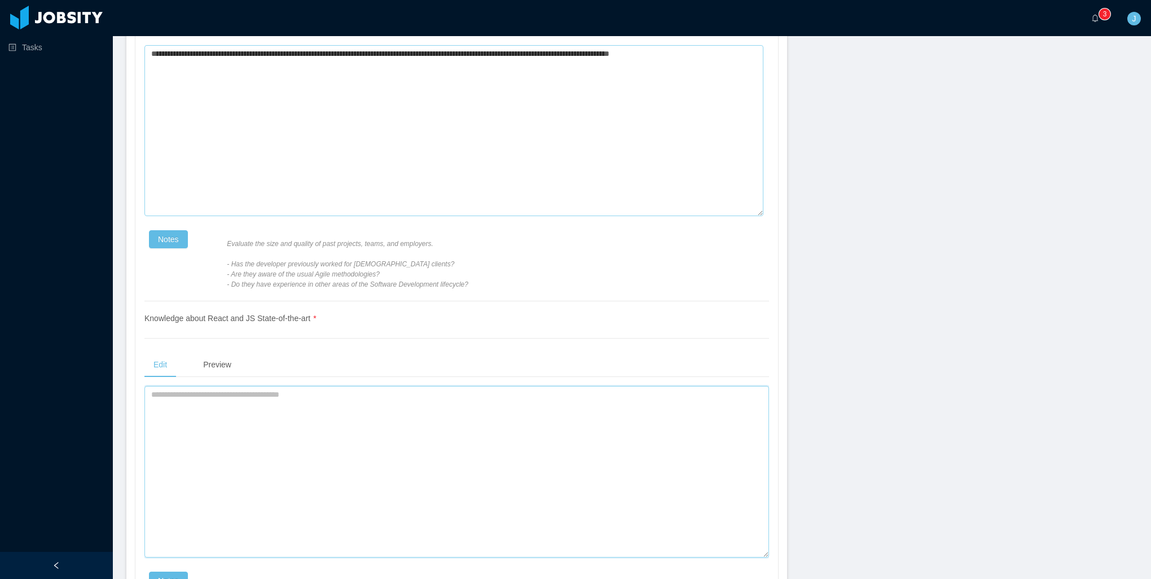
scroll to position [677, 0]
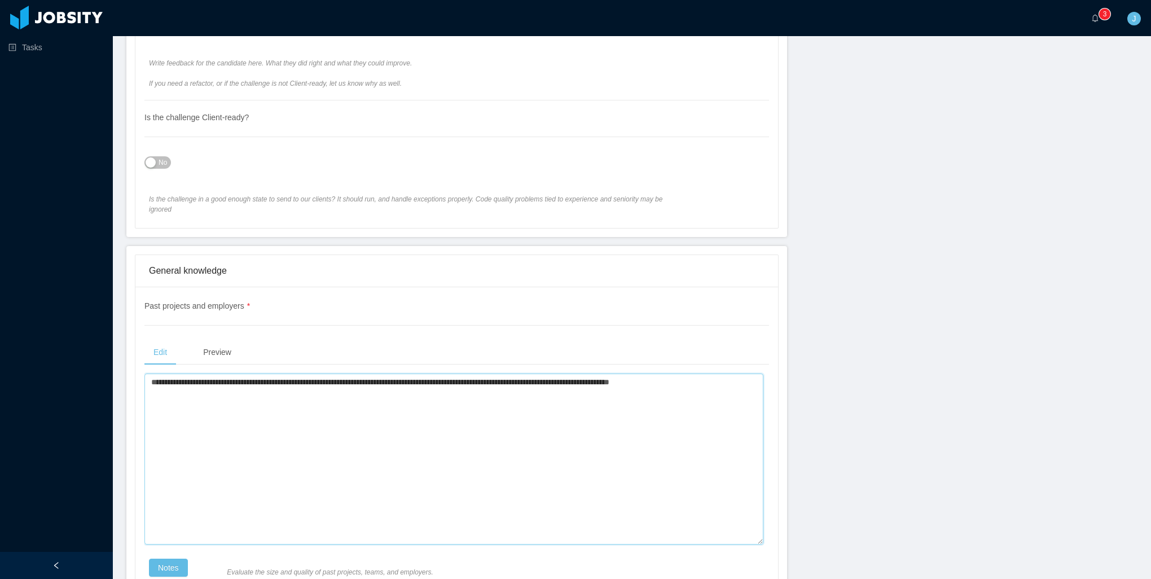
click at [396, 421] on textarea "**********" at bounding box center [453, 460] width 619 height 172
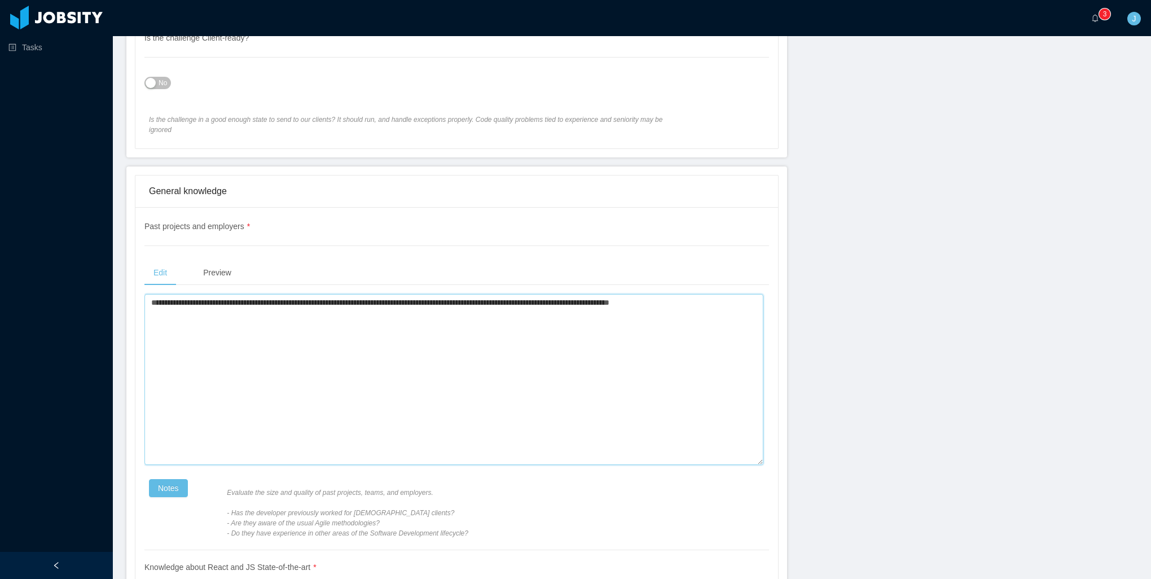
scroll to position [790, 0]
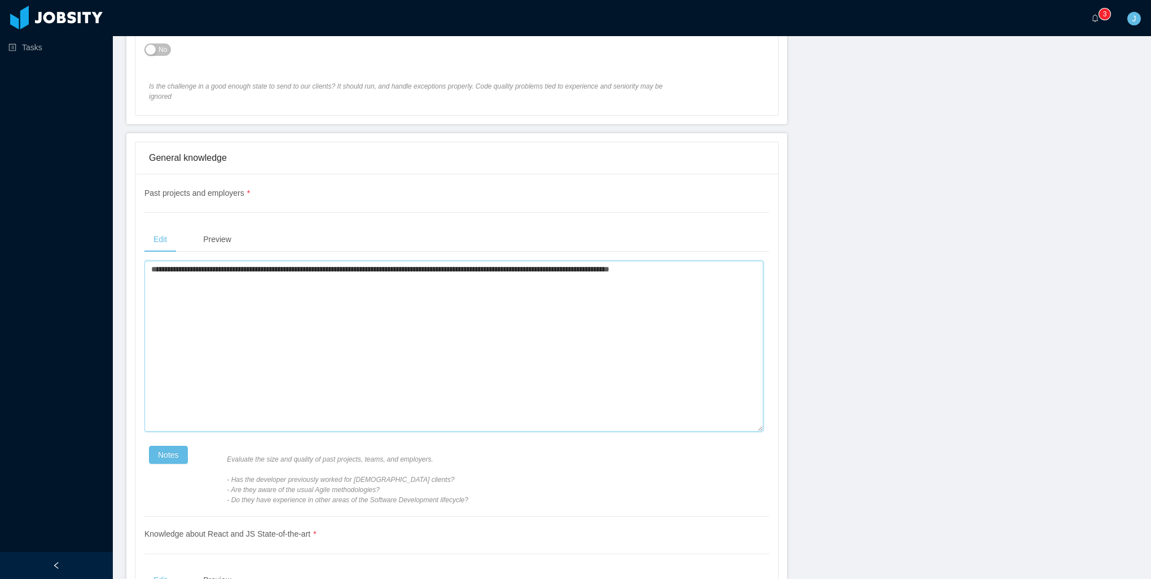
click at [394, 417] on textarea "**********" at bounding box center [453, 347] width 619 height 172
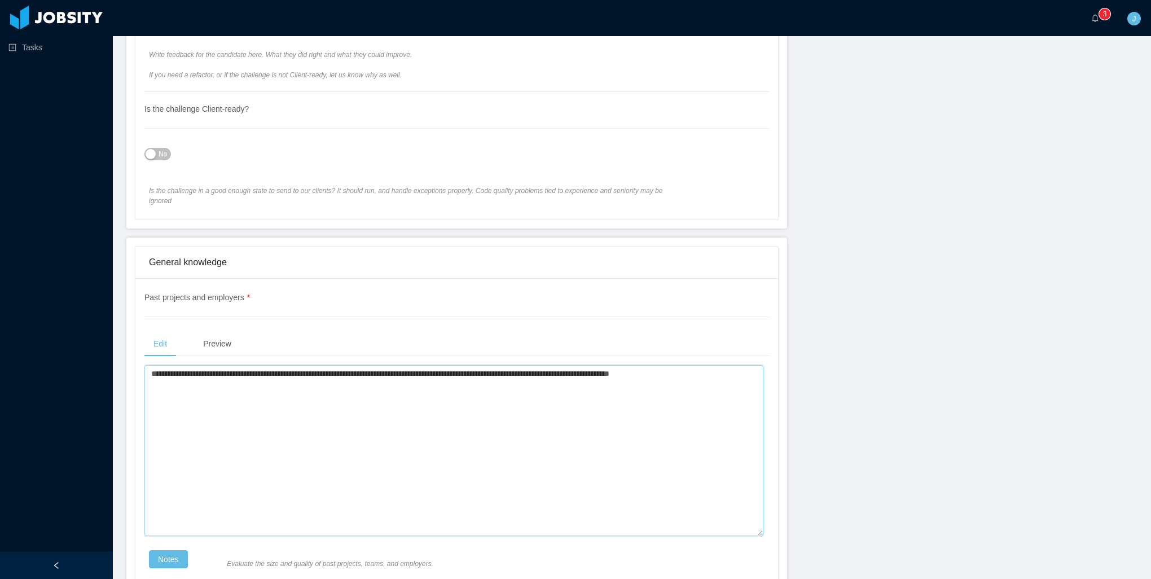
scroll to position [677, 0]
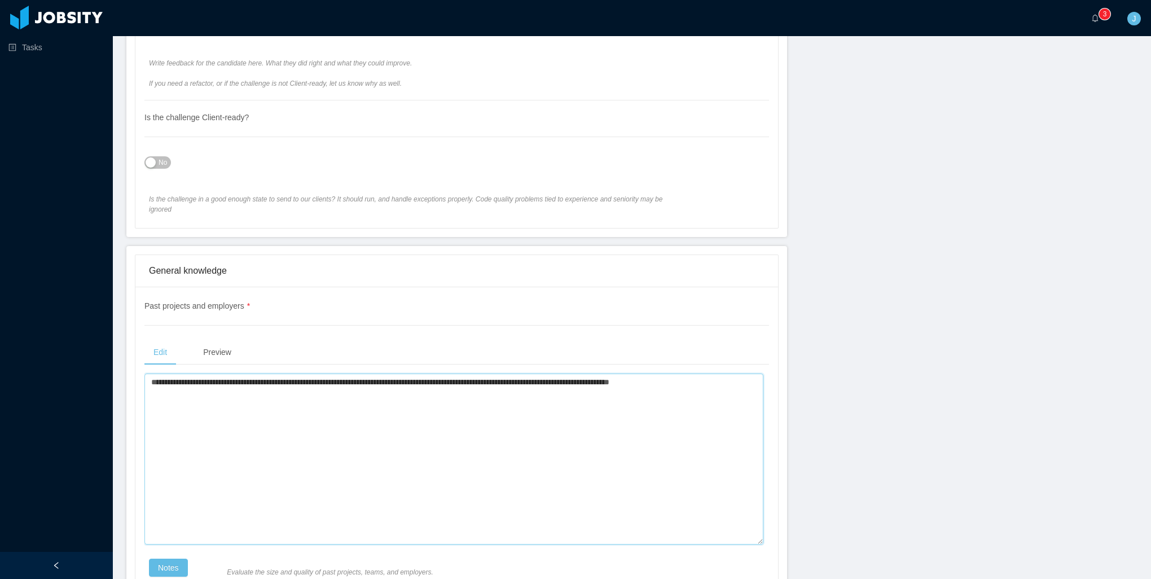
click at [336, 422] on textarea "**********" at bounding box center [453, 460] width 619 height 172
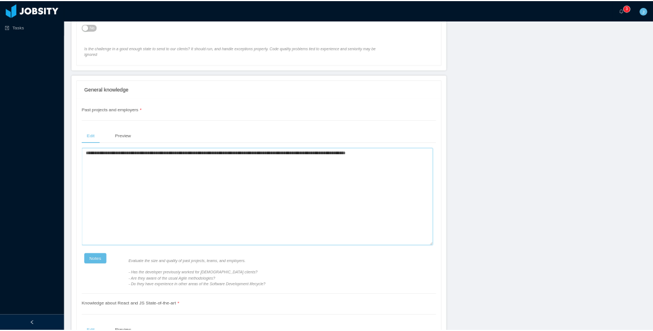
scroll to position [790, 0]
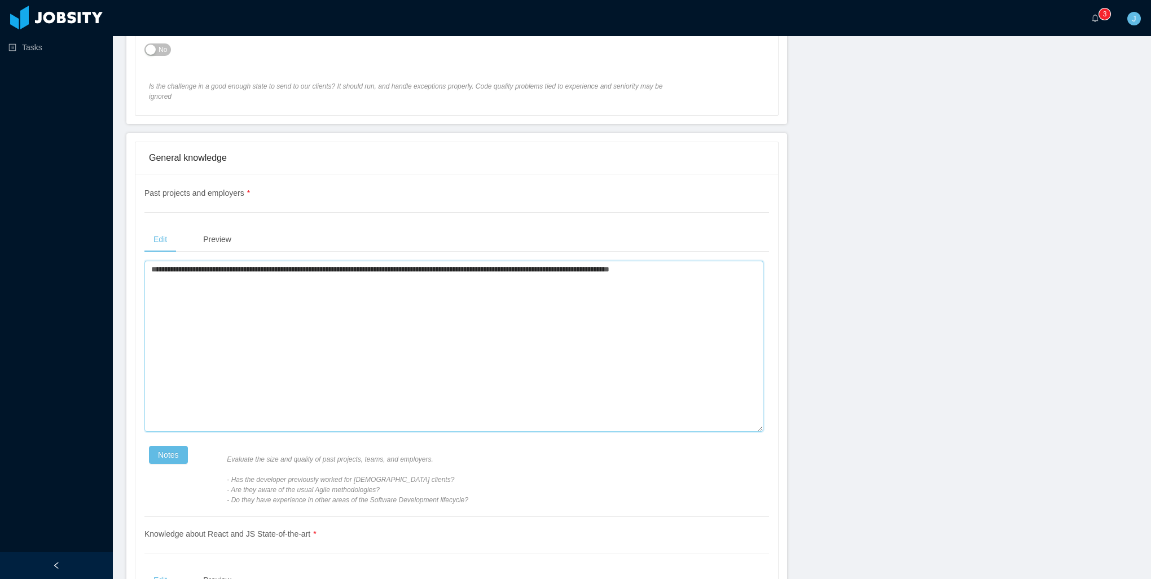
click at [342, 345] on textarea "**********" at bounding box center [453, 347] width 619 height 172
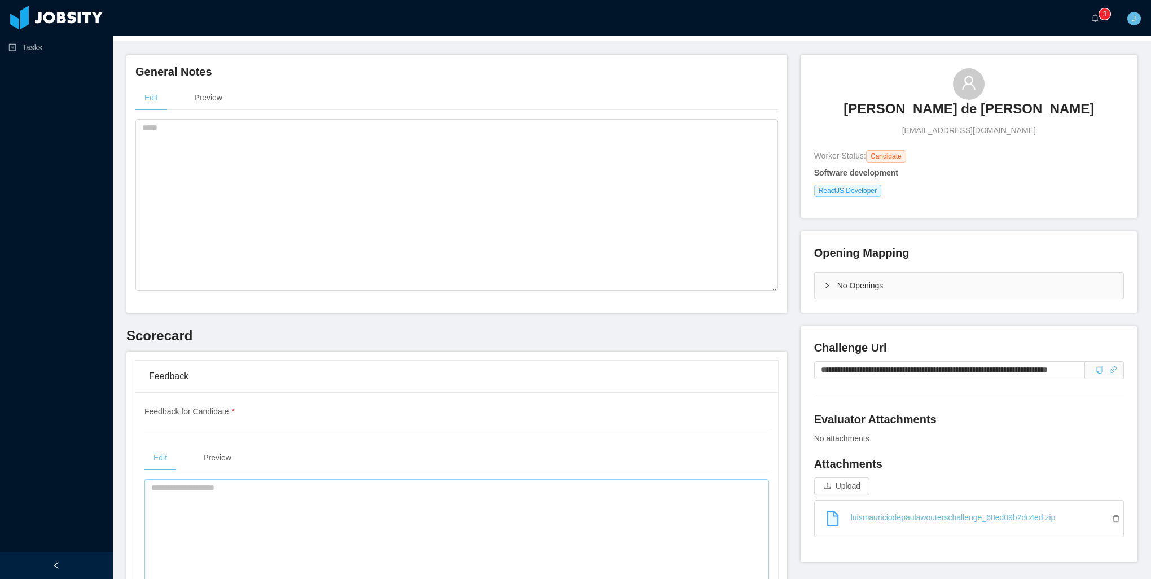
scroll to position [37, 0]
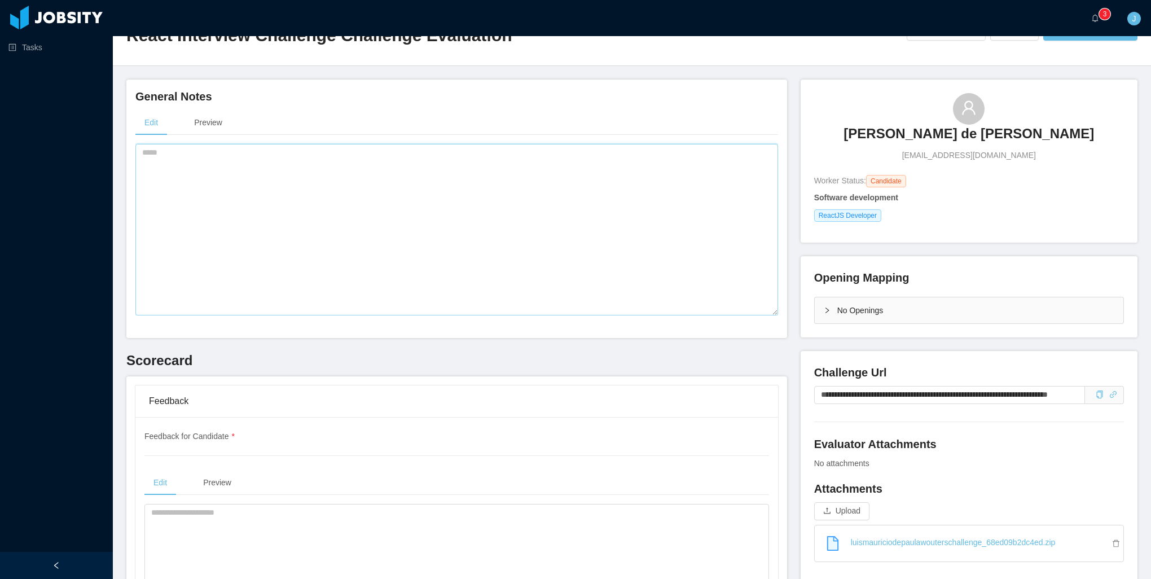
click at [384, 235] on textarea at bounding box center [456, 230] width 643 height 172
paste textarea "**********"
type textarea "**********"
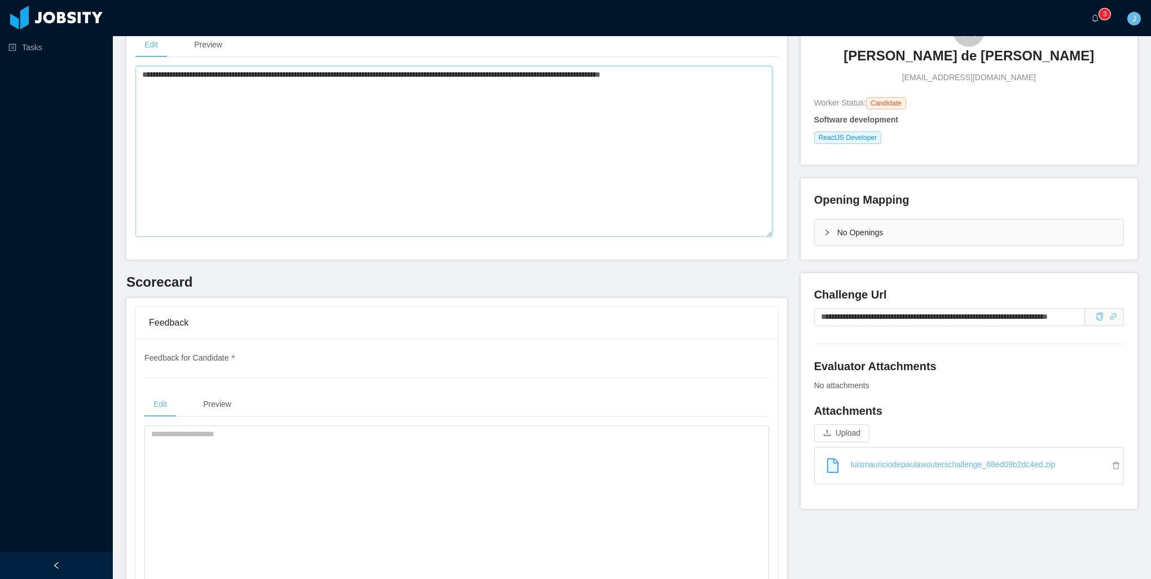
scroll to position [0, 0]
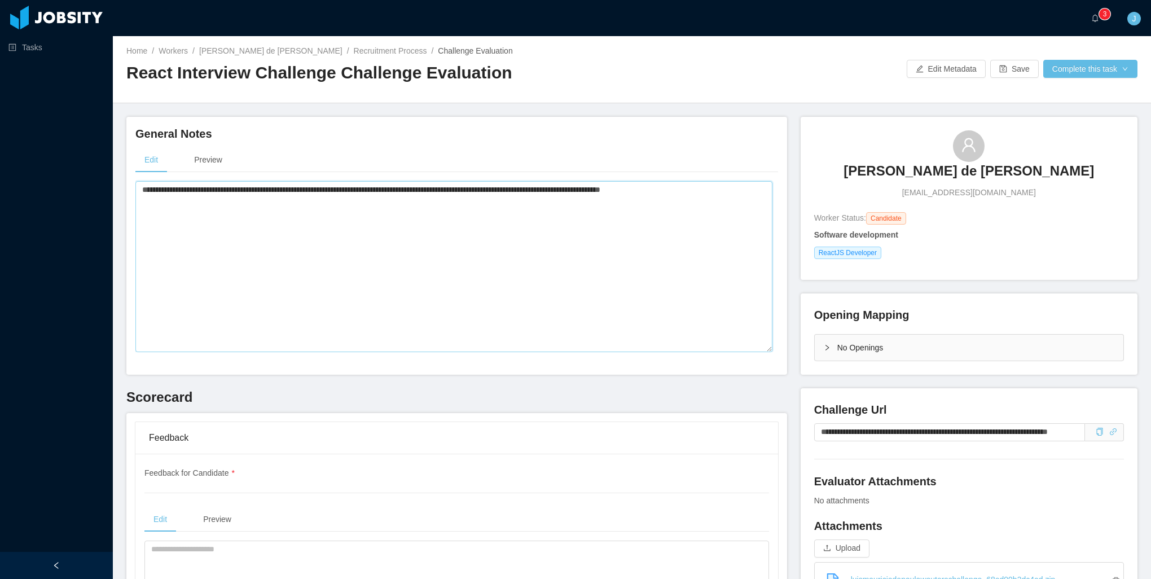
click at [307, 284] on textarea "**********" at bounding box center [453, 267] width 637 height 172
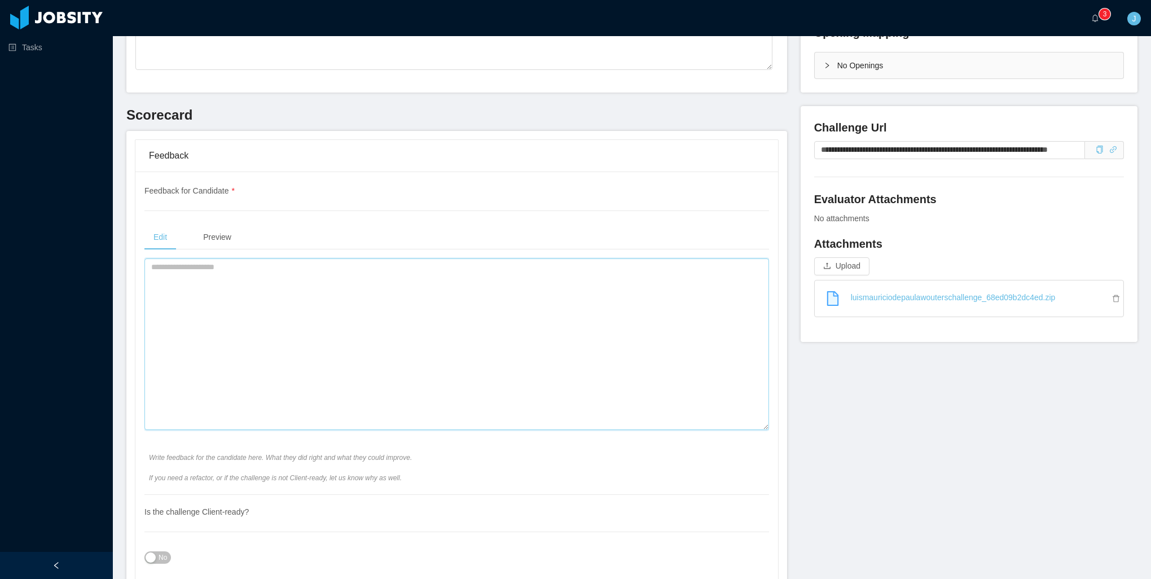
click at [314, 360] on textarea at bounding box center [456, 344] width 625 height 172
paste textarea "**********"
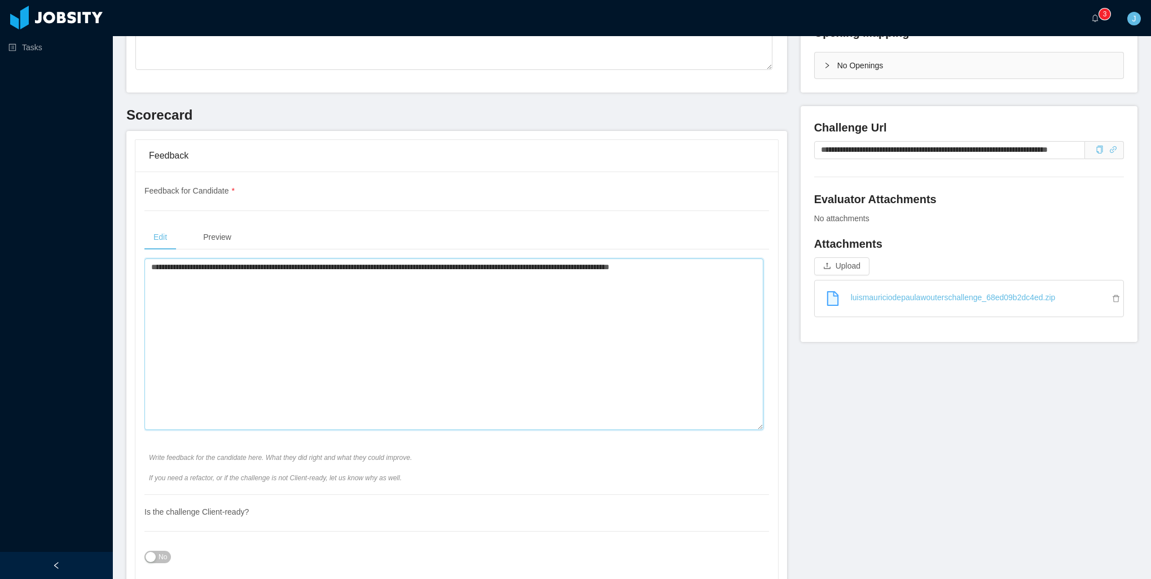
scroll to position [621, 0]
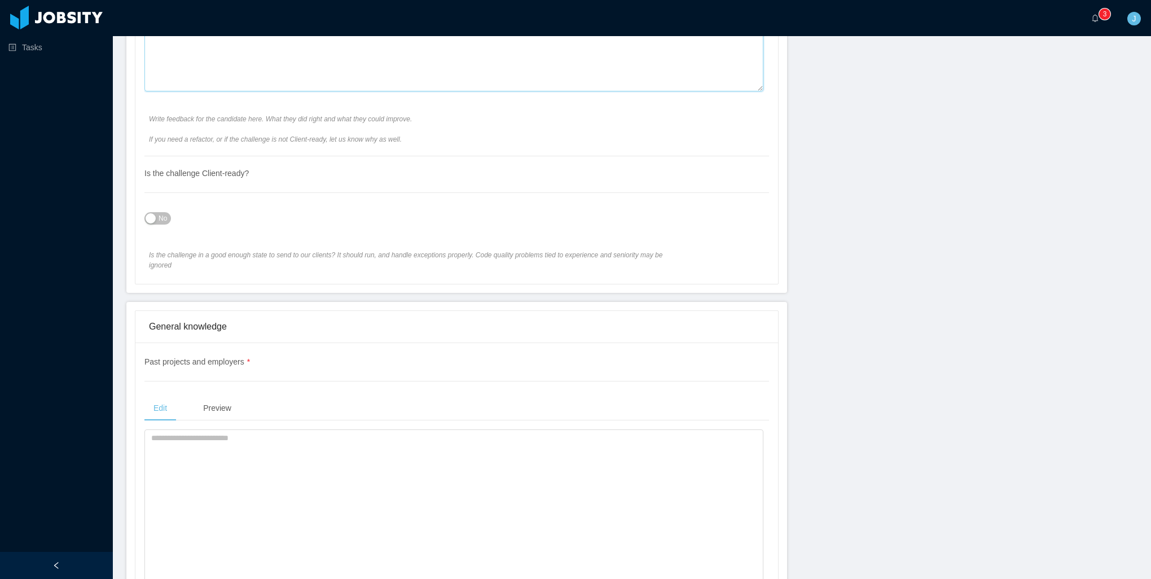
type textarea "**********"
click at [363, 356] on div "Past projects and employers * Edit Preview Notes Evaluate the size and quality …" at bounding box center [456, 521] width 625 height 330
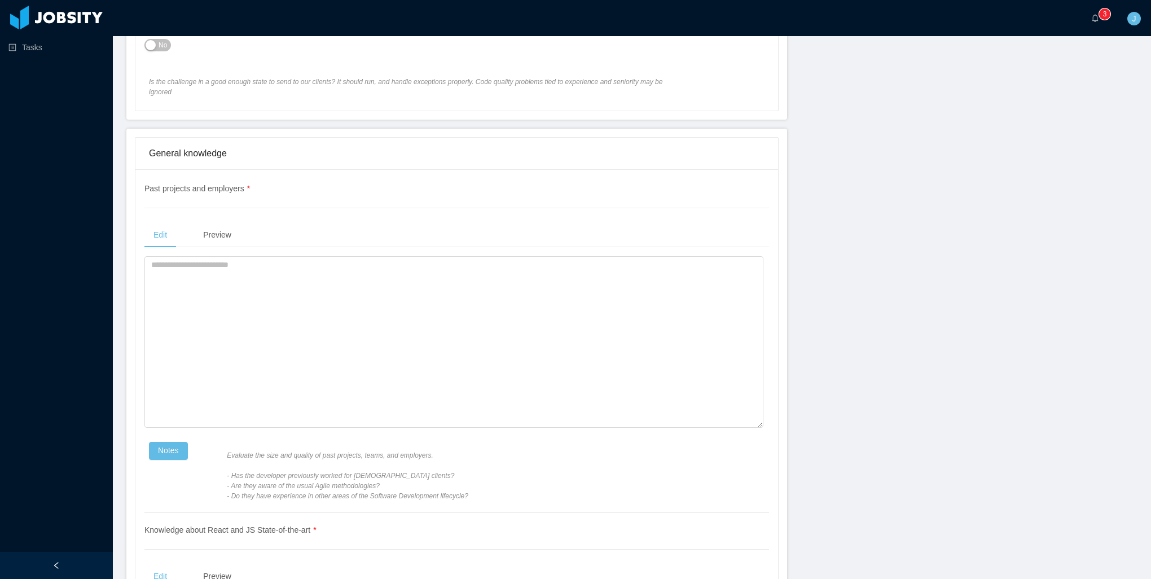
scroll to position [790, 0]
click at [344, 314] on textarea at bounding box center [453, 346] width 619 height 172
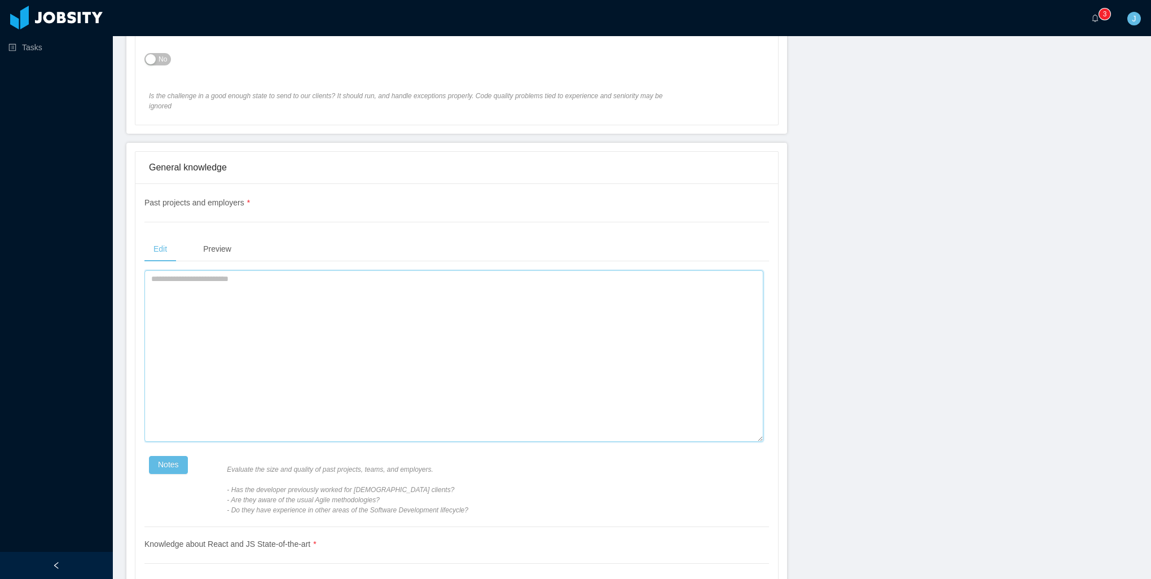
scroll to position [1072, 0]
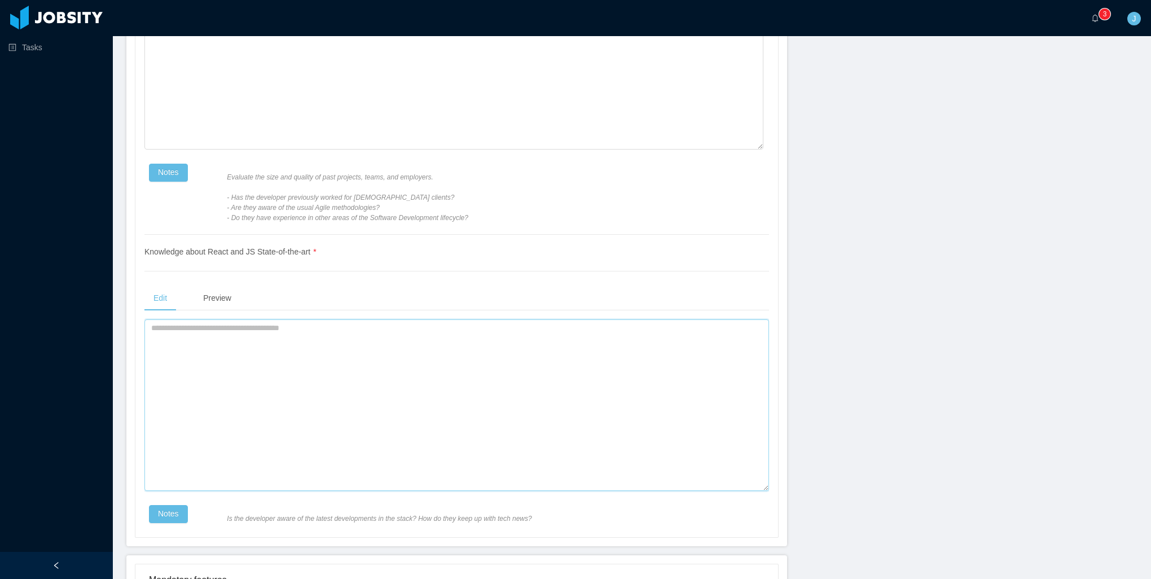
click at [444, 370] on textarea at bounding box center [456, 405] width 625 height 172
type textarea "*"
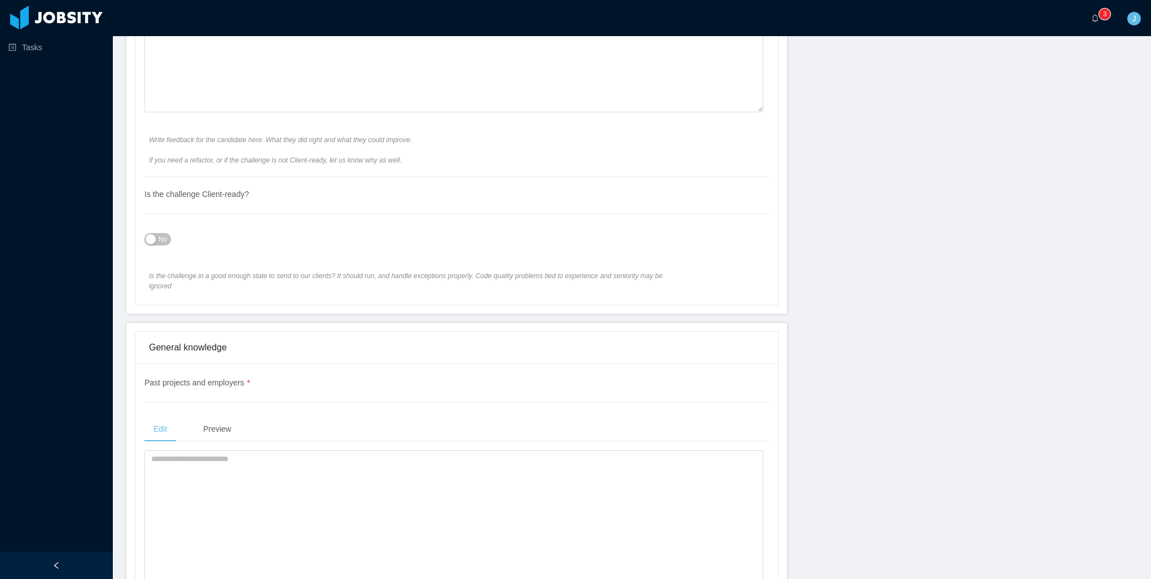
scroll to position [734, 0]
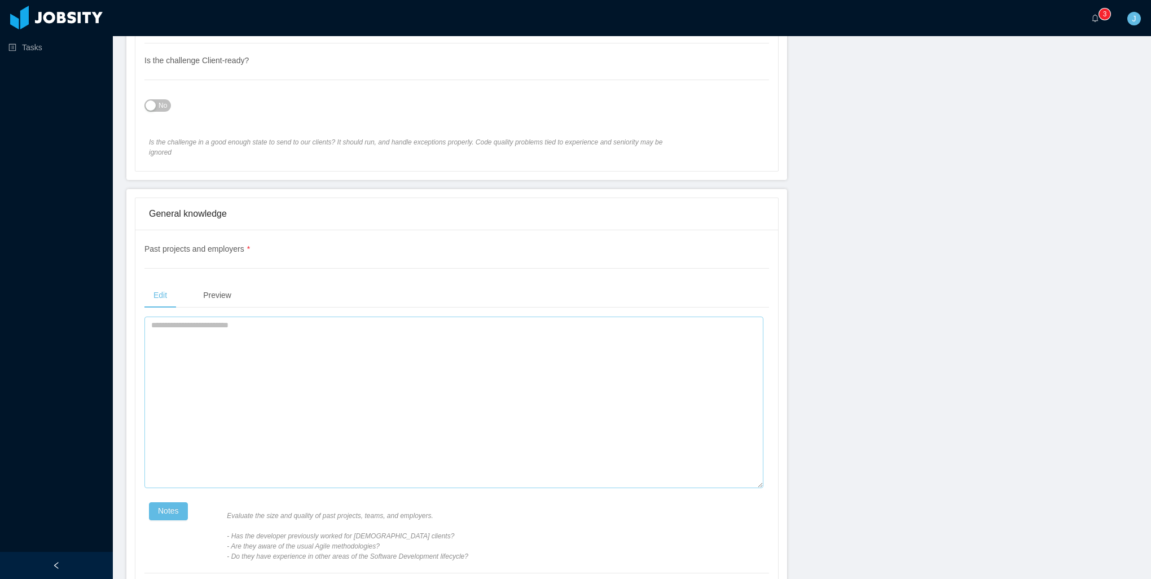
type textarea "**********"
click at [443, 357] on textarea at bounding box center [453, 403] width 619 height 172
type textarea "*"
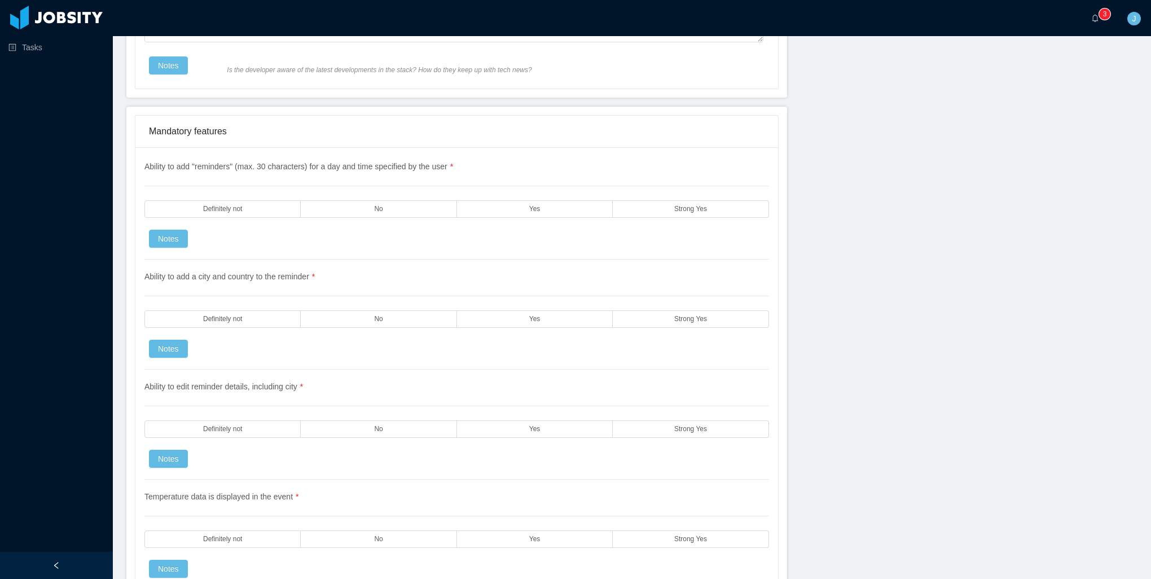
scroll to position [1524, 0]
type textarea "**********"
click at [648, 199] on label "Strong Yes" at bounding box center [691, 205] width 156 height 17
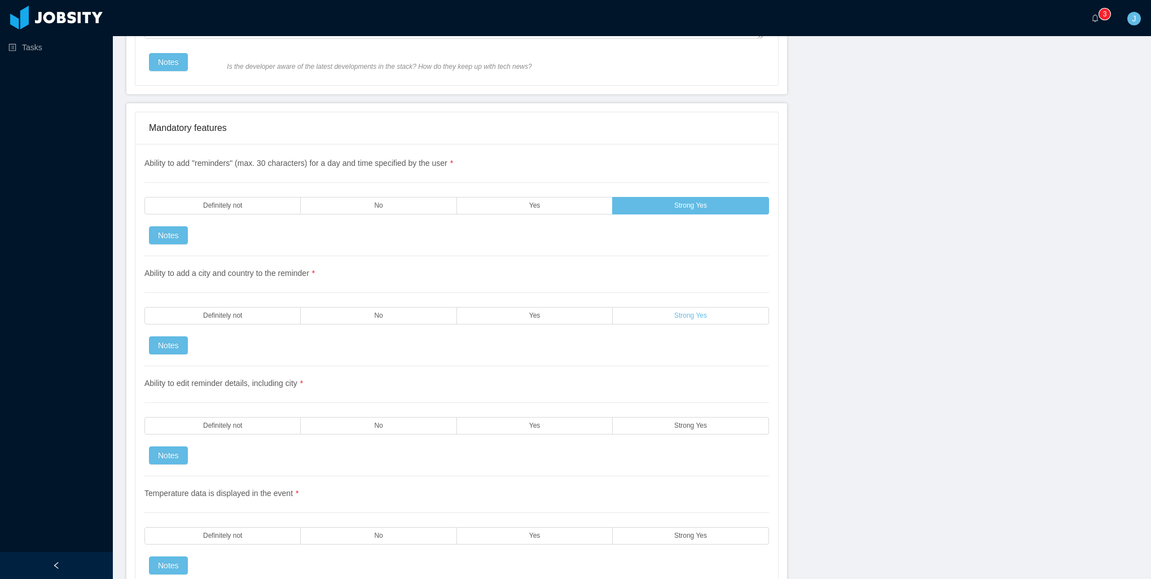
click at [637, 308] on label "Strong Yes" at bounding box center [691, 315] width 156 height 17
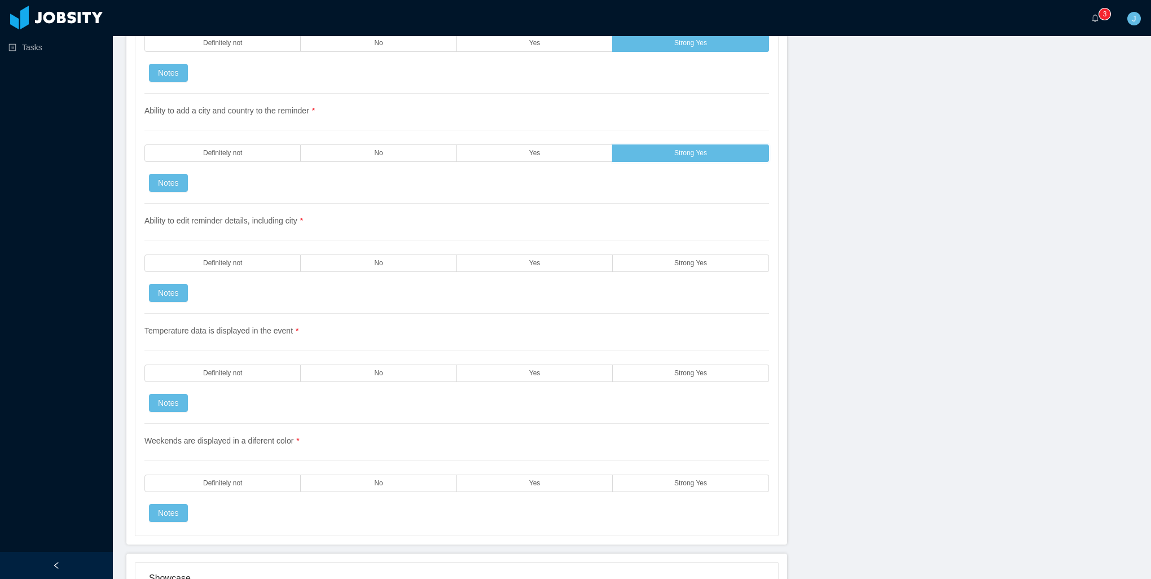
scroll to position [1693, 0]
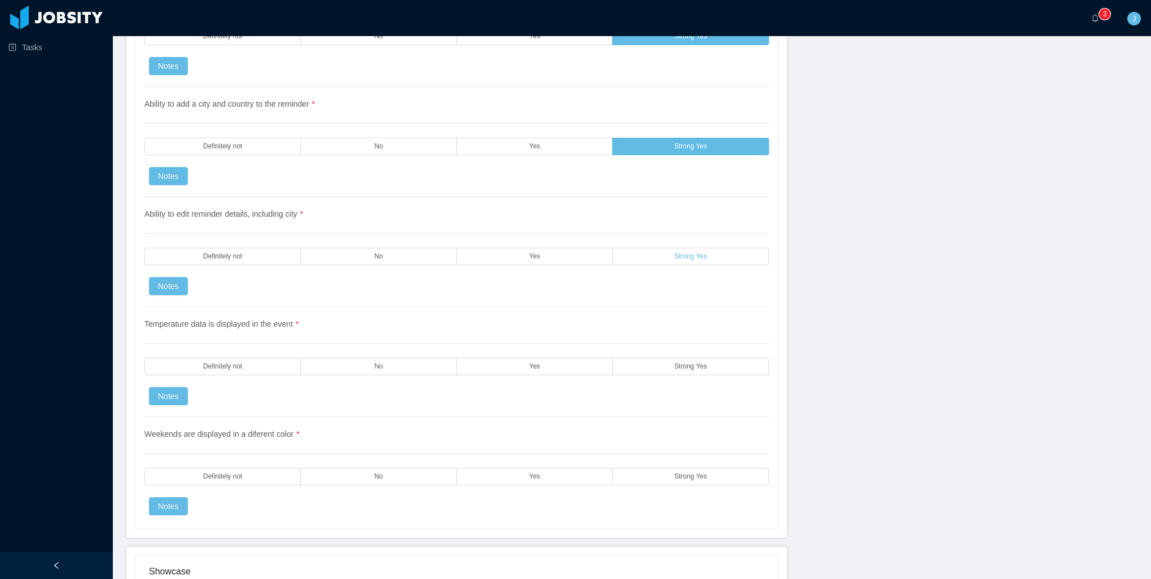
click at [647, 248] on label "Strong Yes" at bounding box center [691, 256] width 156 height 17
click at [554, 358] on label "Yes" at bounding box center [535, 366] width 156 height 17
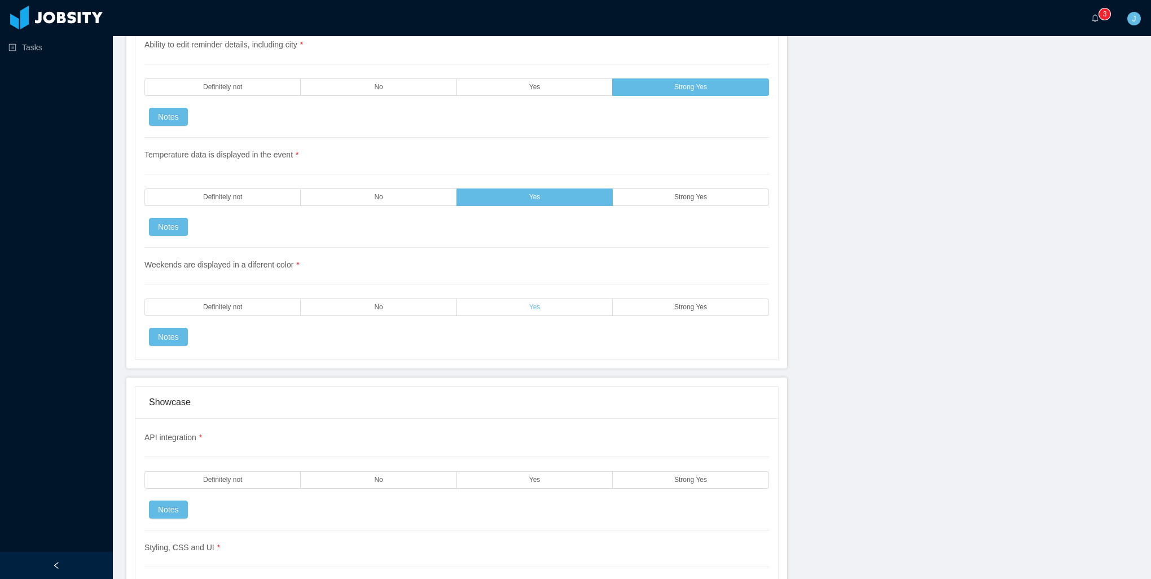
click at [556, 299] on label "Yes" at bounding box center [535, 307] width 156 height 17
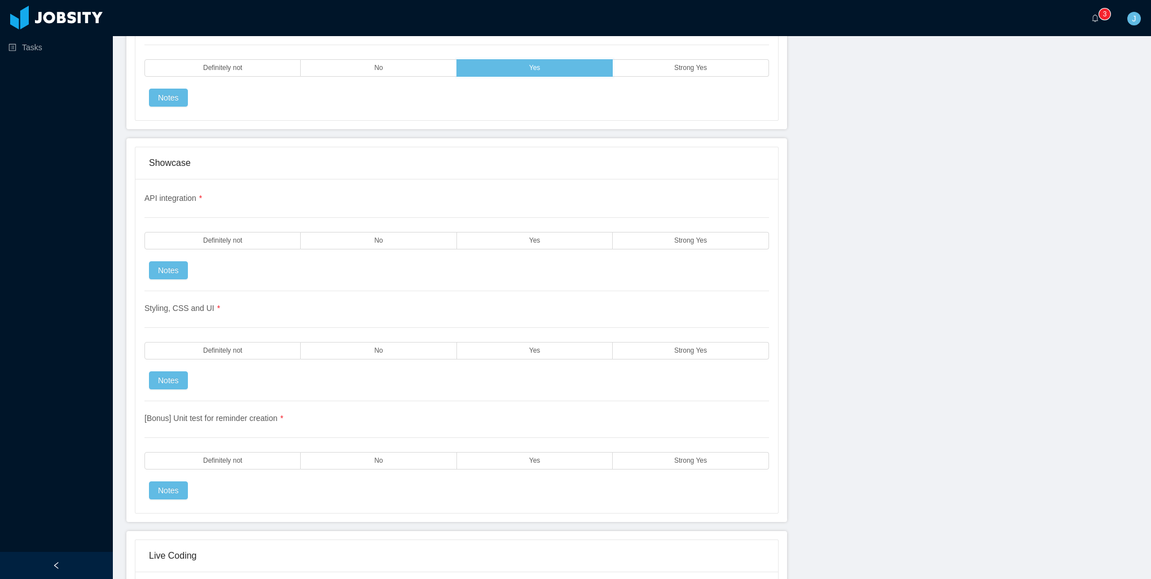
scroll to position [2144, 0]
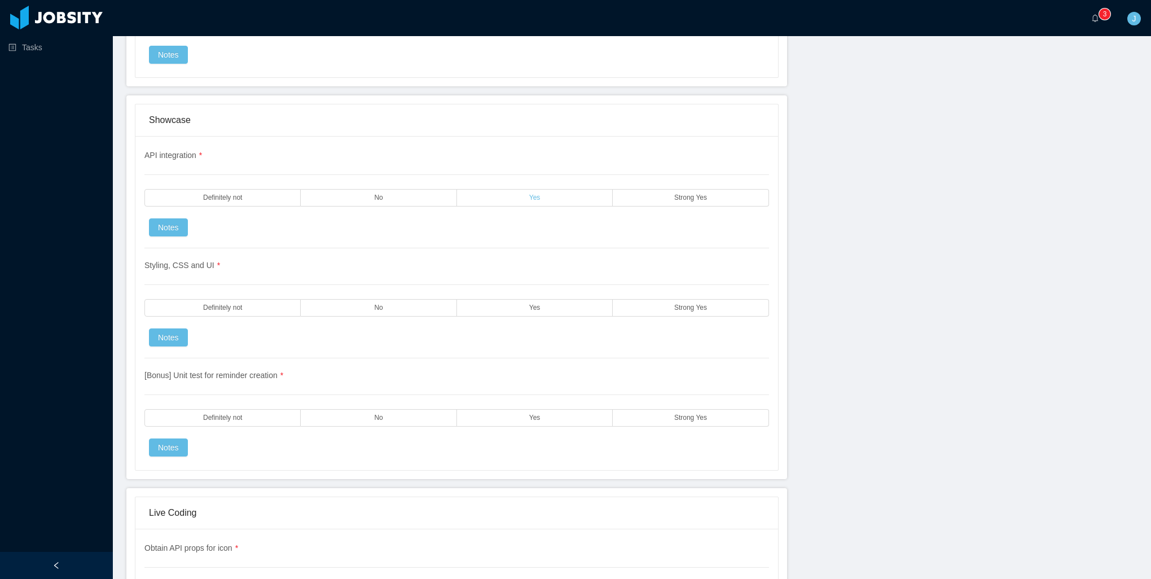
click at [585, 189] on label "Yes" at bounding box center [535, 197] width 156 height 17
click at [544, 299] on label "Yes" at bounding box center [535, 307] width 156 height 17
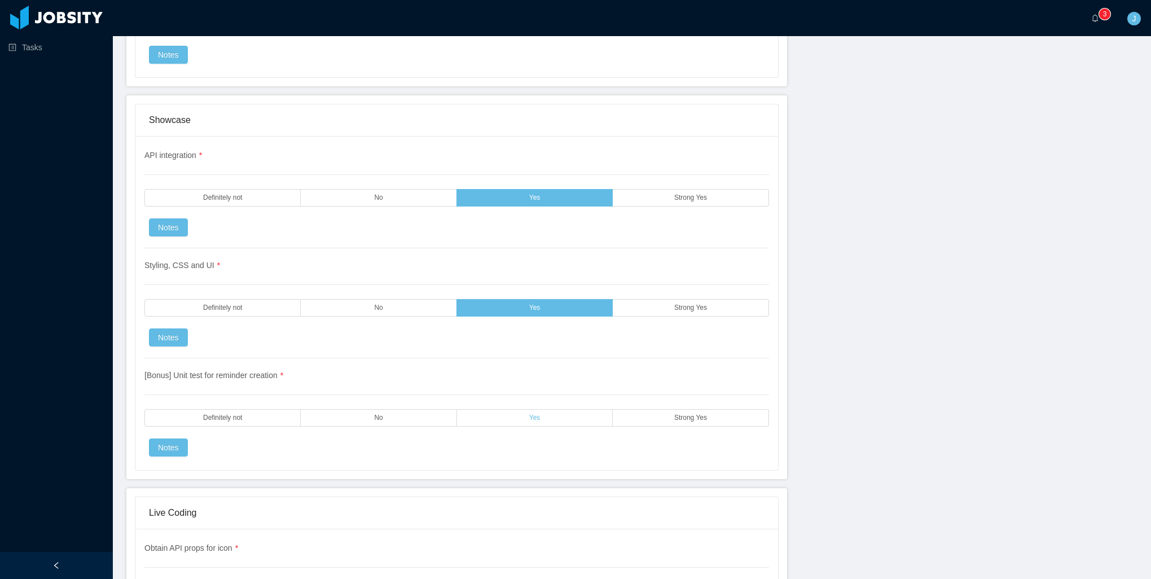
click at [493, 409] on label "Yes" at bounding box center [535, 417] width 156 height 17
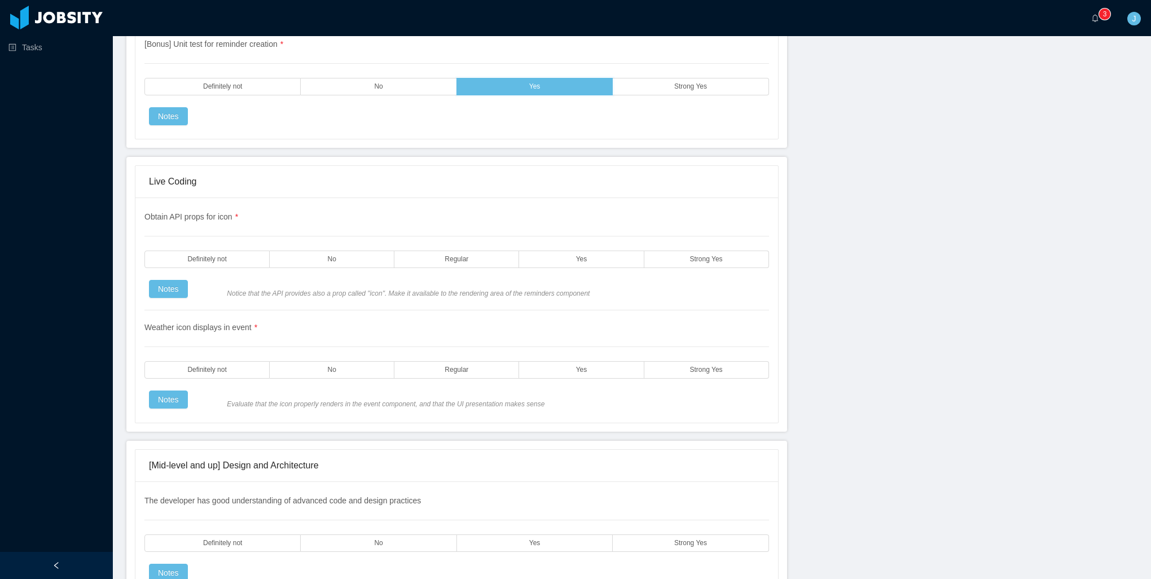
scroll to position [2483, 0]
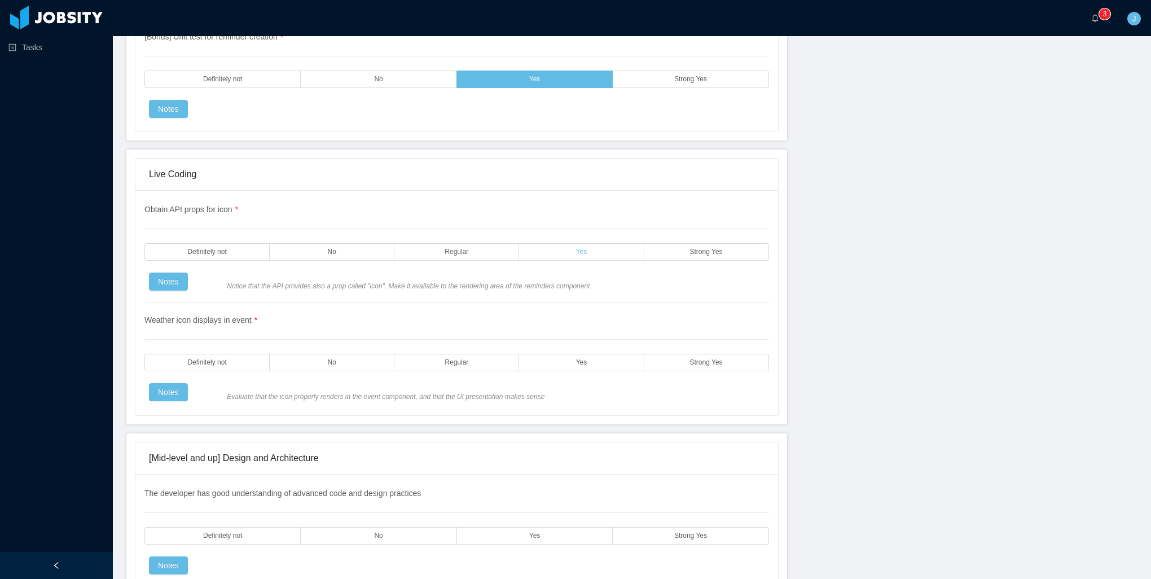
click at [554, 243] on label "Yes" at bounding box center [581, 251] width 125 height 17
click at [550, 354] on label "Yes" at bounding box center [581, 362] width 125 height 17
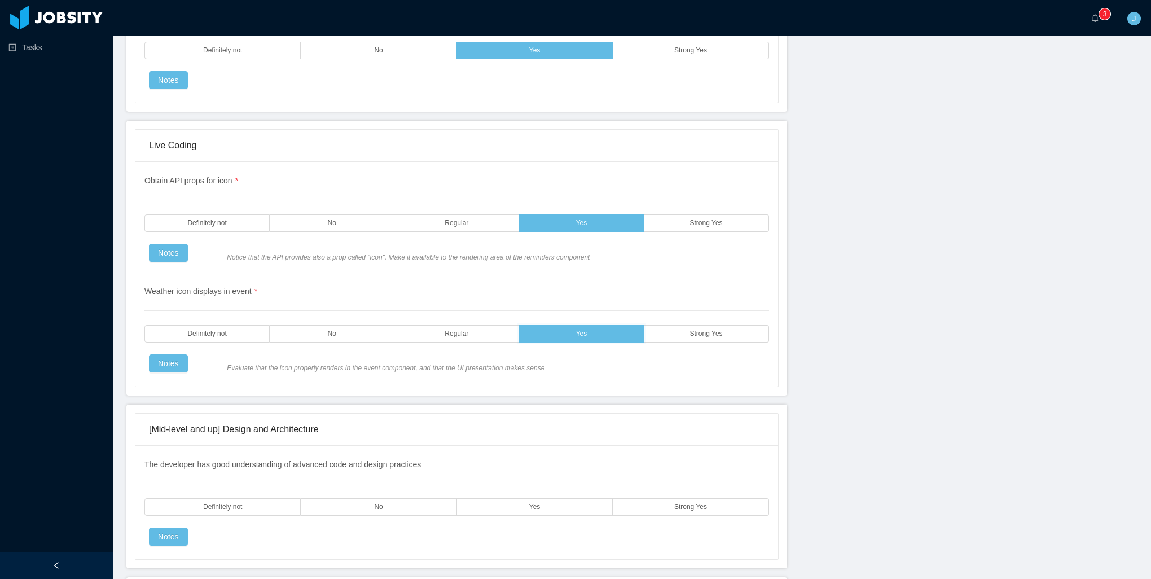
scroll to position [2765, 0]
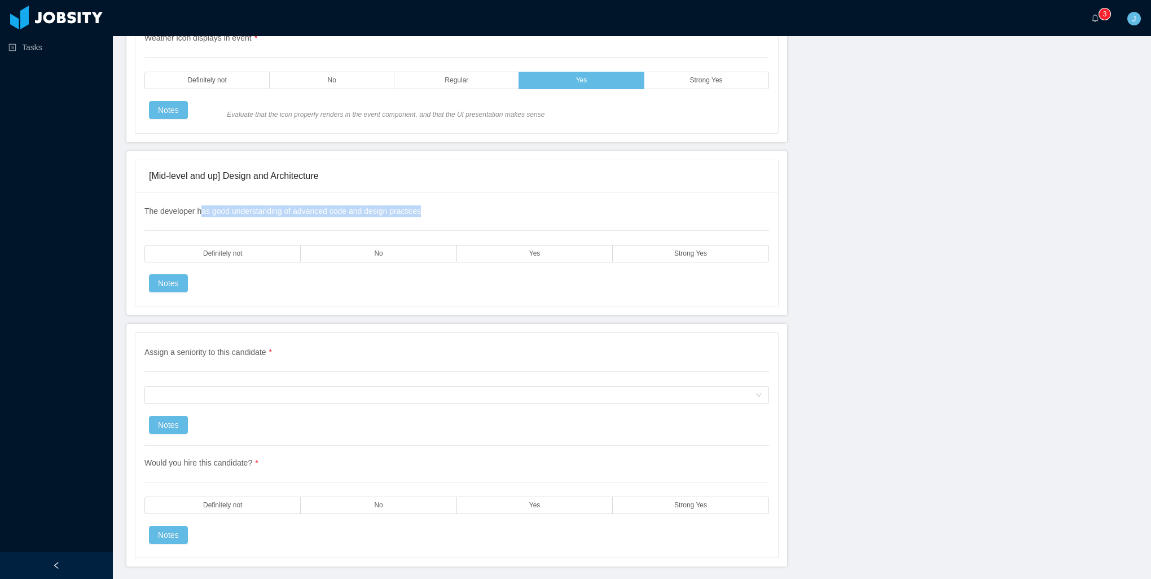
drag, startPoint x: 418, startPoint y: 192, endPoint x: 199, endPoint y: 192, distance: 219.0
click at [199, 205] on div "The developer has good understanding of advanced code and design practices Defi…" at bounding box center [456, 248] width 625 height 87
drag, startPoint x: 199, startPoint y: 192, endPoint x: 463, endPoint y: 294, distance: 282.4
click at [463, 294] on div "[Mid-level and up] Design and Architecture The developer has good understanding…" at bounding box center [456, 233] width 661 height 164
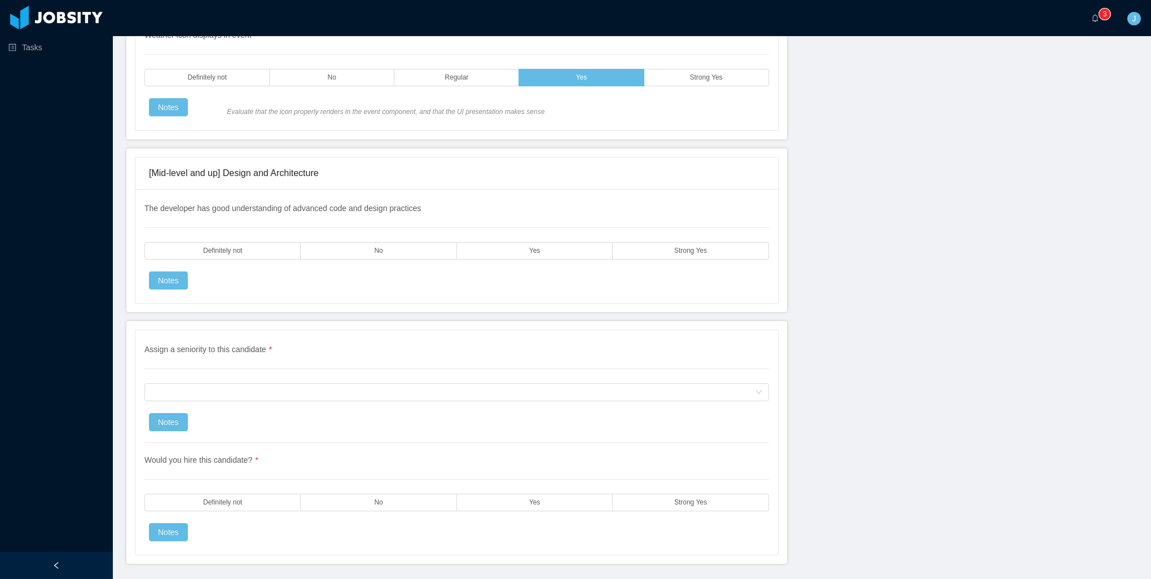
scroll to position [2788, 0]
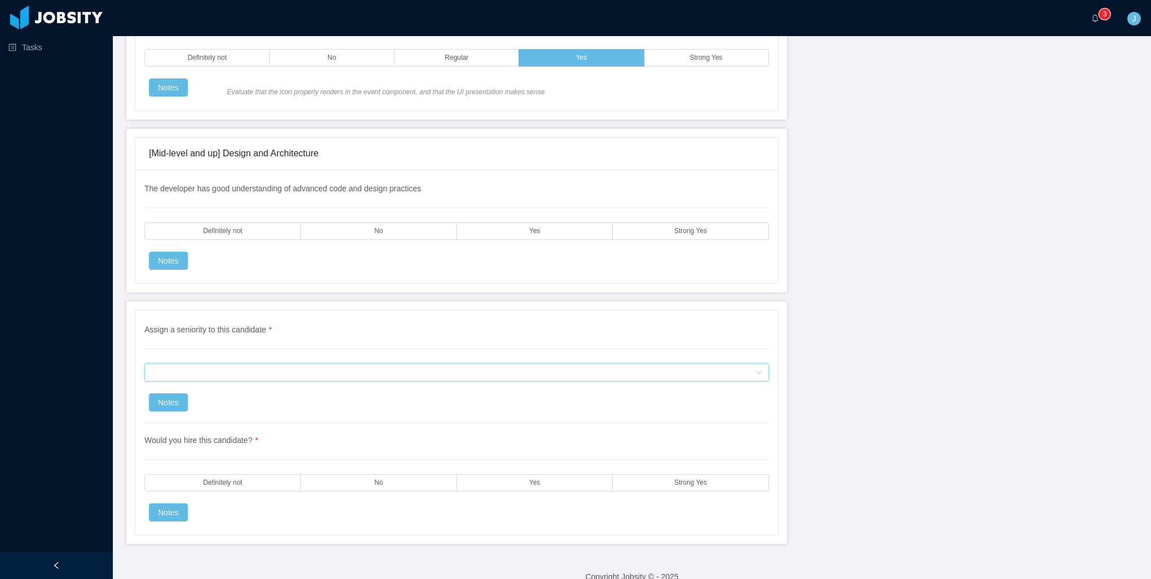
click at [394, 364] on div "Assign a seniority to this candidate" at bounding box center [453, 372] width 604 height 17
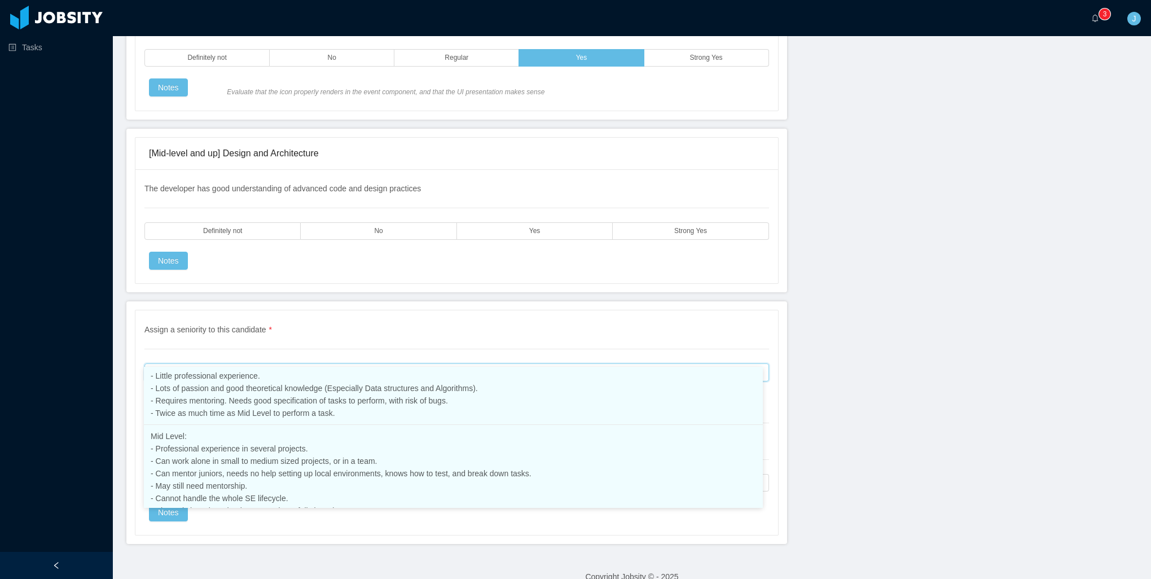
scroll to position [98, 0]
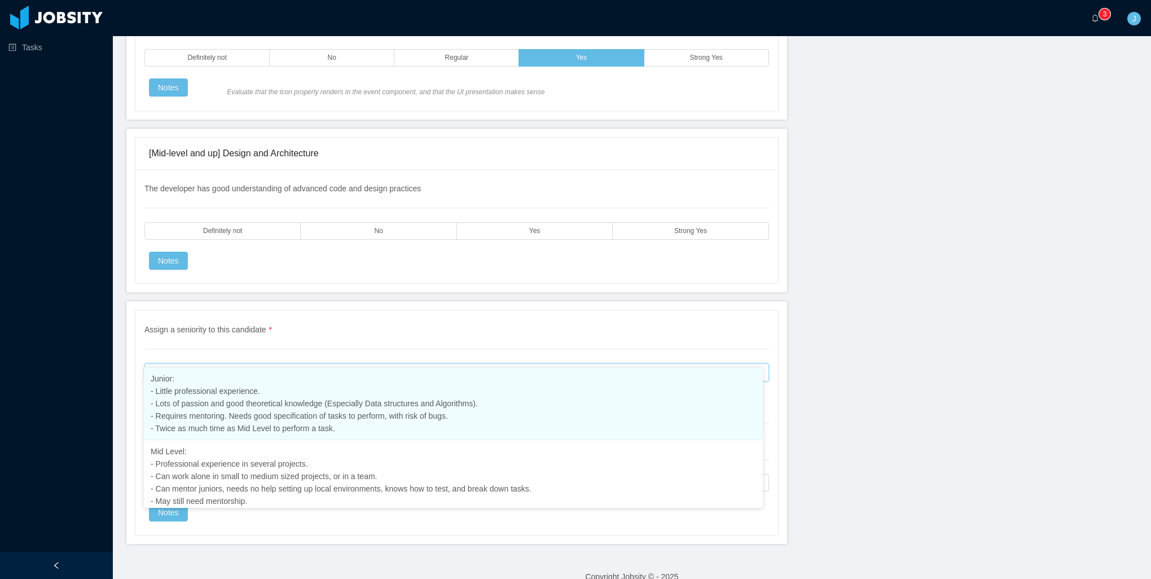
click at [383, 426] on li "Junior: - Little professional experience. - Lots of passion and good theoretica…" at bounding box center [453, 403] width 619 height 73
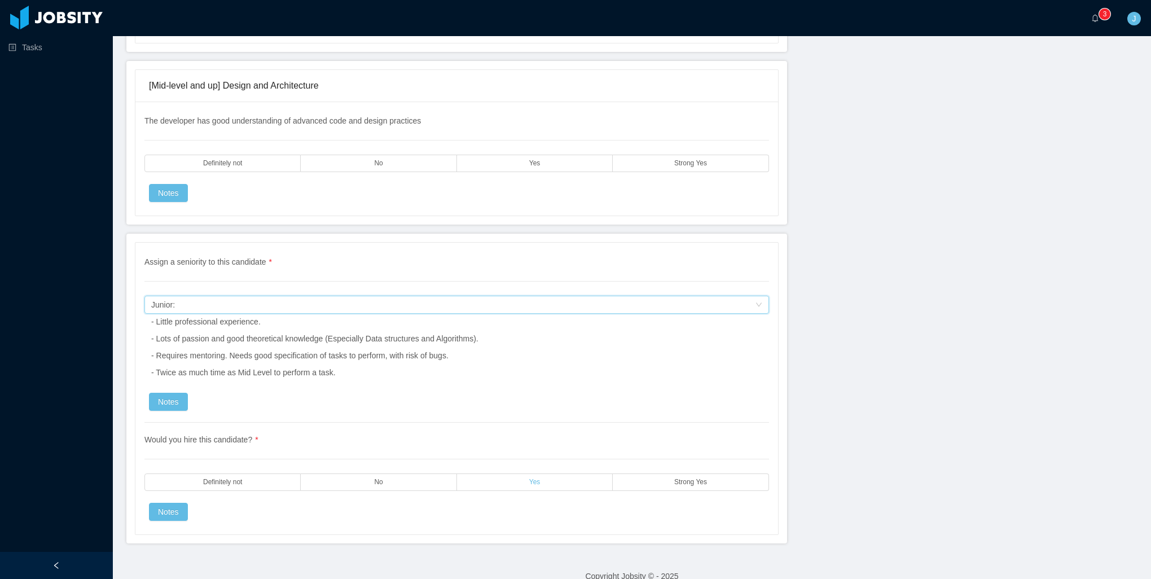
click at [506, 473] on label "Yes" at bounding box center [535, 481] width 156 height 17
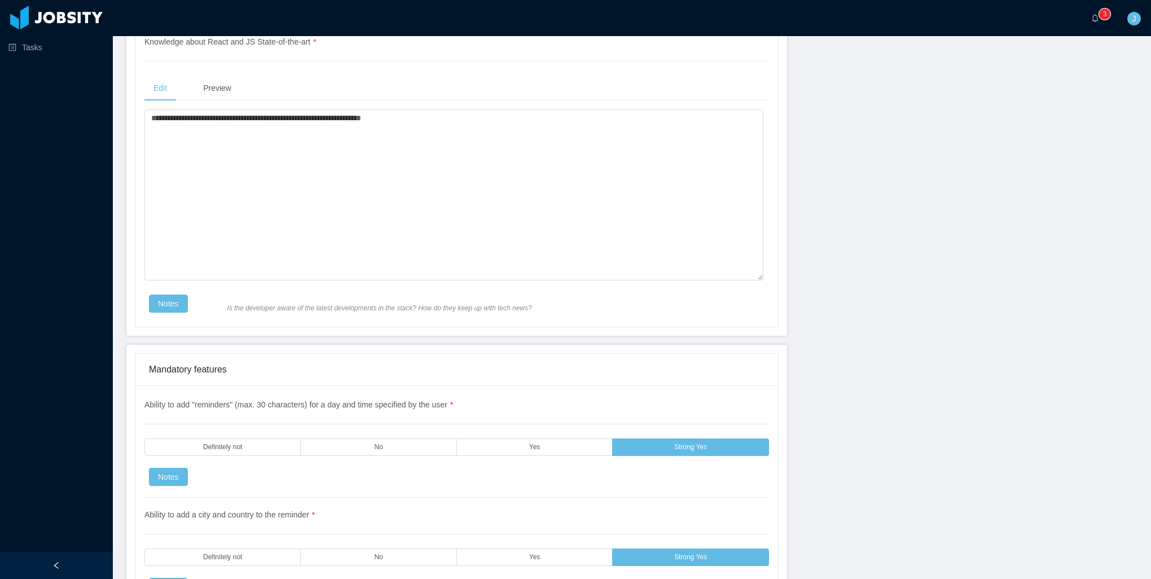
scroll to position [1106, 0]
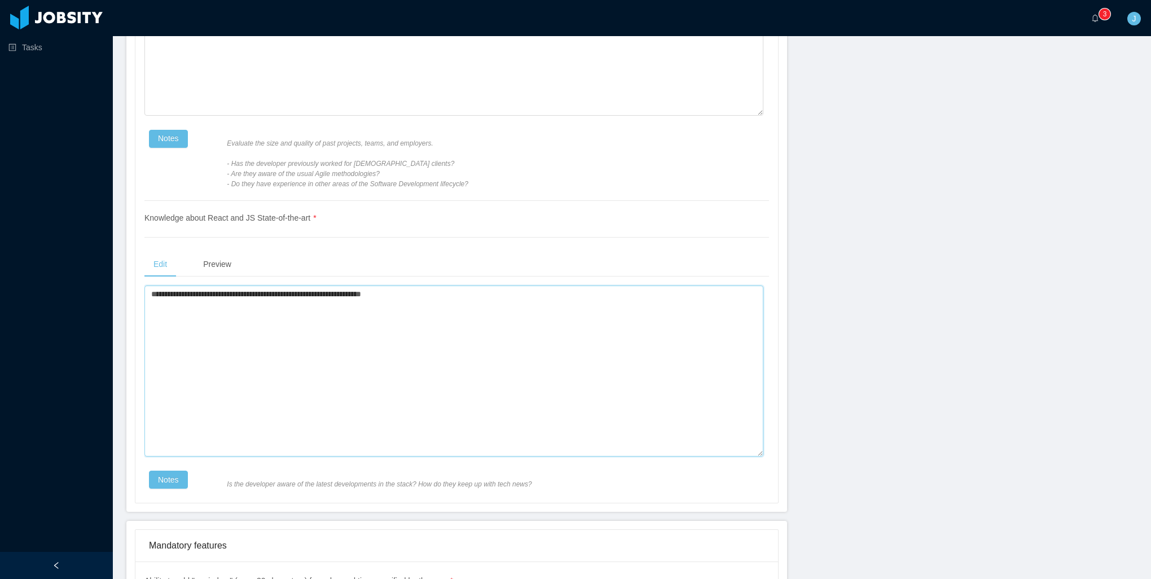
click at [290, 286] on textarea "**********" at bounding box center [453, 372] width 619 height 172
drag, startPoint x: 291, startPoint y: 285, endPoint x: 232, endPoint y: 283, distance: 58.7
click at [232, 286] on textarea "**********" at bounding box center [453, 372] width 619 height 172
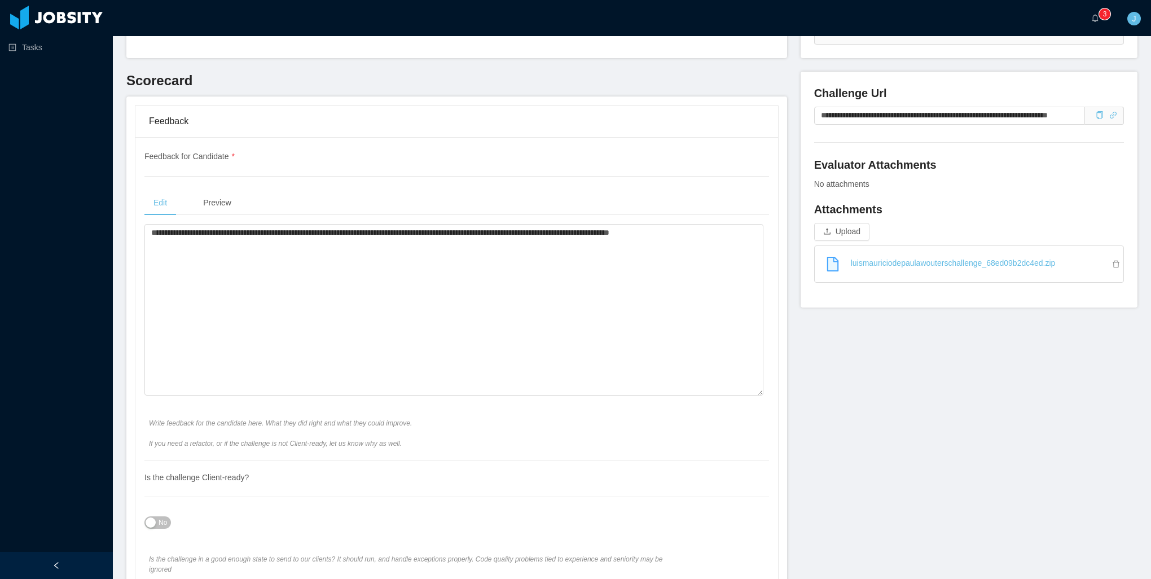
scroll to position [316, 0]
type textarea "**********"
click at [731, 239] on textarea "**********" at bounding box center [453, 311] width 619 height 172
drag, startPoint x: 345, startPoint y: 243, endPoint x: 303, endPoint y: 246, distance: 42.5
click at [303, 246] on textarea "**********" at bounding box center [453, 311] width 619 height 172
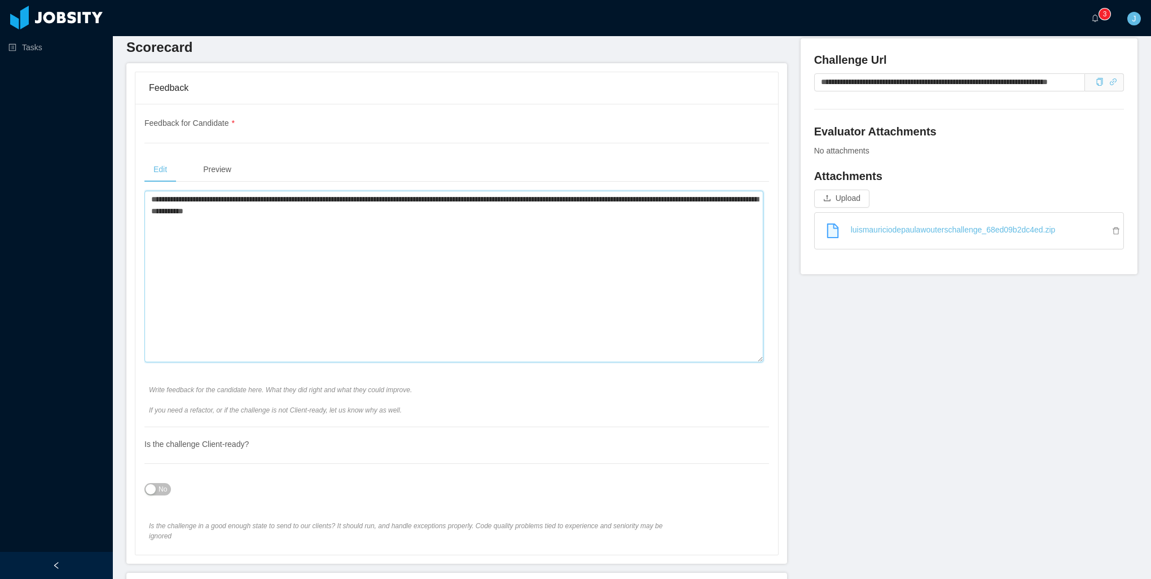
scroll to position [0, 0]
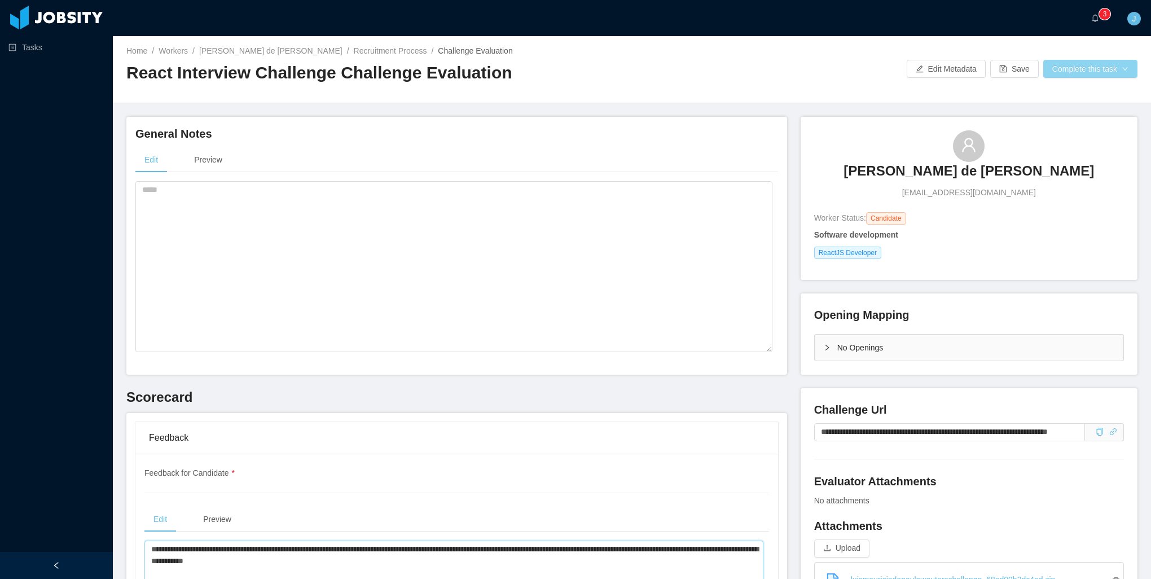
type textarea "**********"
click at [1088, 67] on button "Complete this task" at bounding box center [1090, 69] width 94 height 18
click at [1058, 96] on button "Save Evaluation" at bounding box center [1082, 94] width 87 height 18
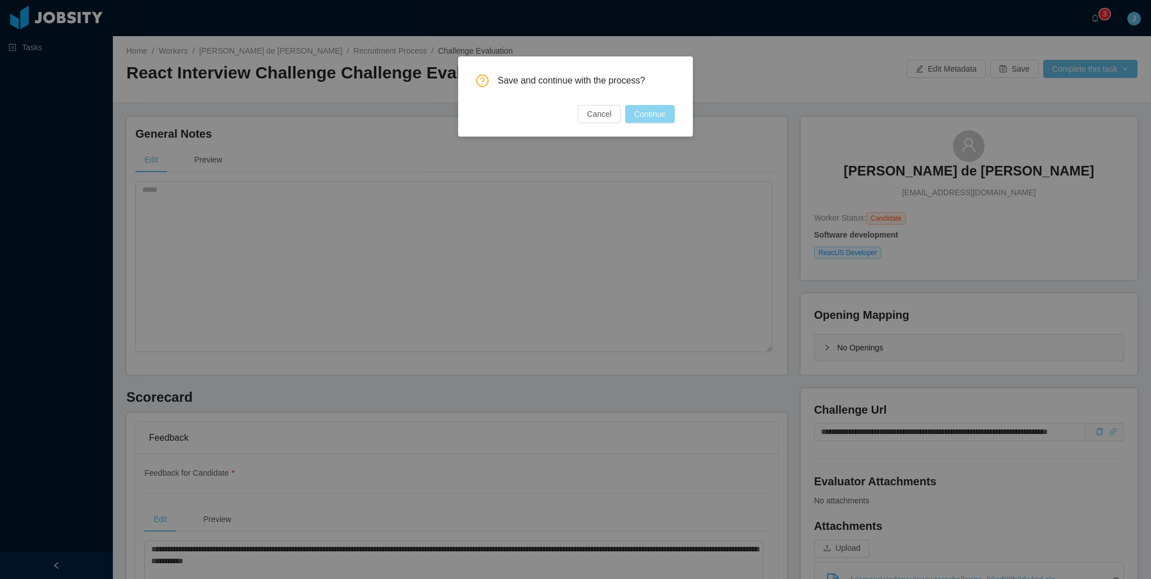
click at [659, 117] on button "Continue" at bounding box center [650, 114] width 50 height 18
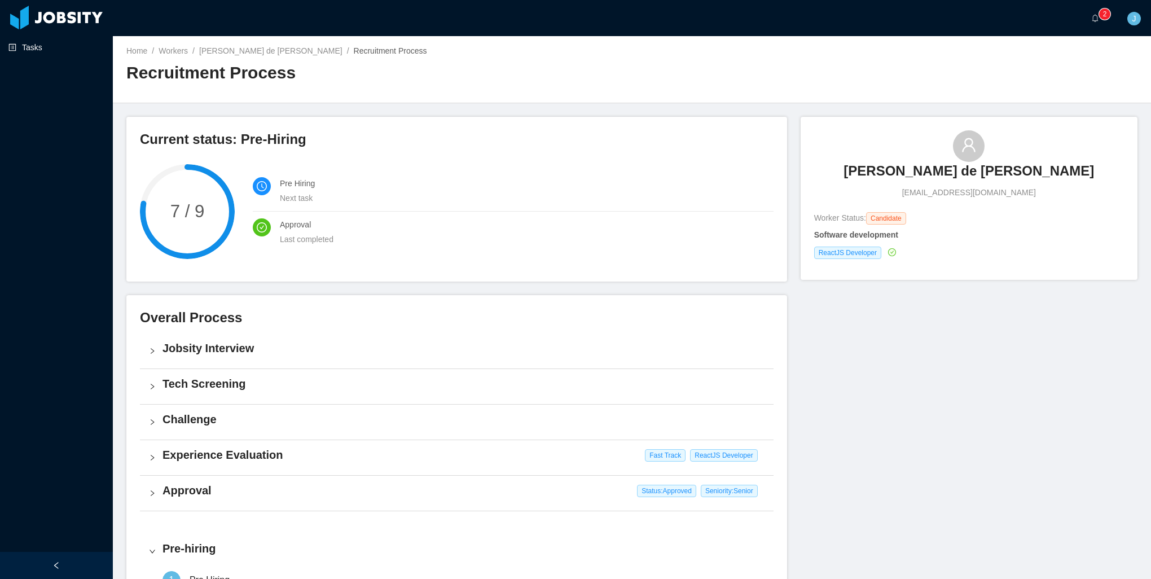
click at [49, 50] on link "Tasks" at bounding box center [55, 47] width 95 height 23
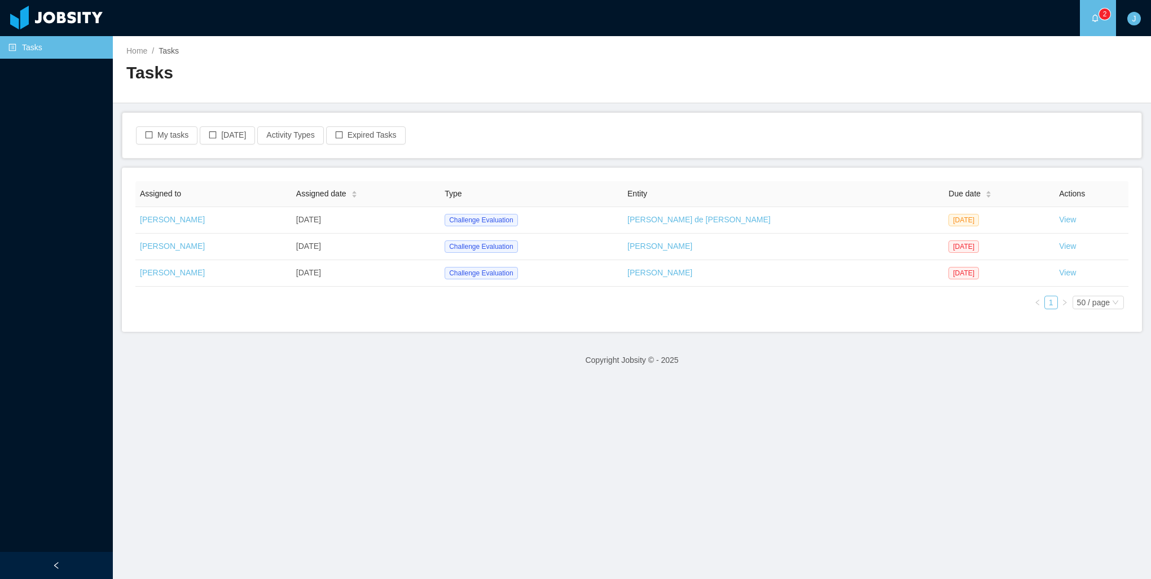
click at [551, 62] on h2 "Tasks" at bounding box center [379, 73] width 506 height 23
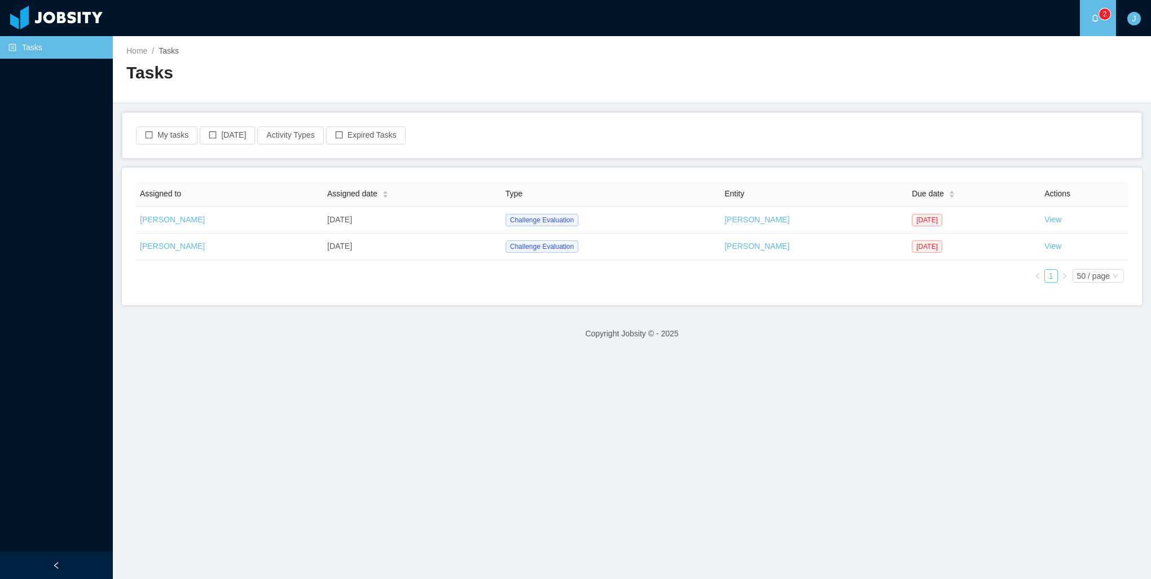
click at [1045, 217] on link "View" at bounding box center [1053, 219] width 17 height 9
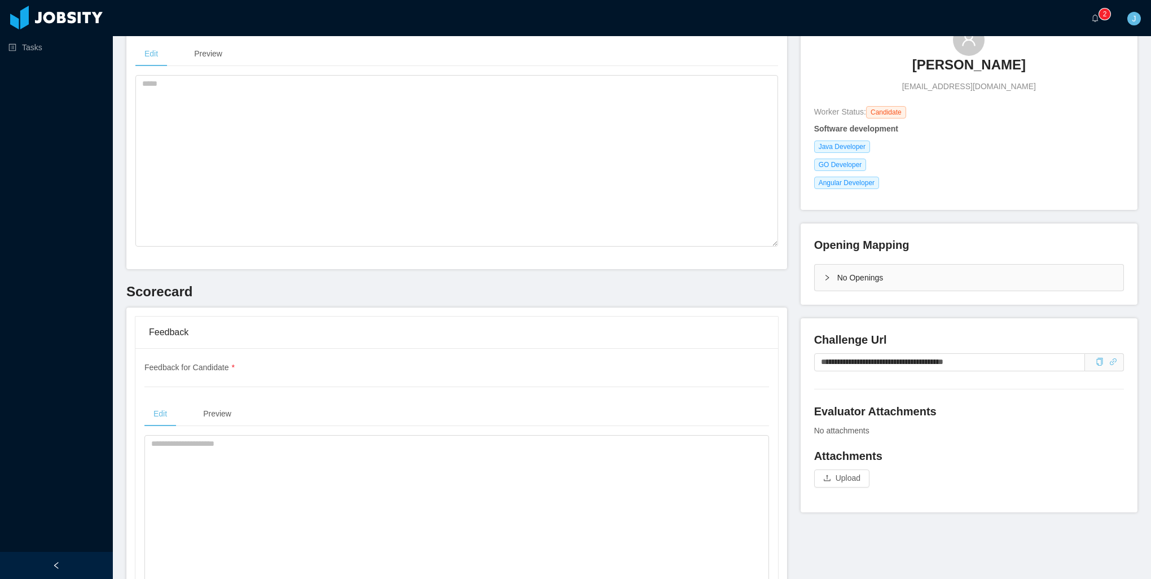
scroll to position [113, 0]
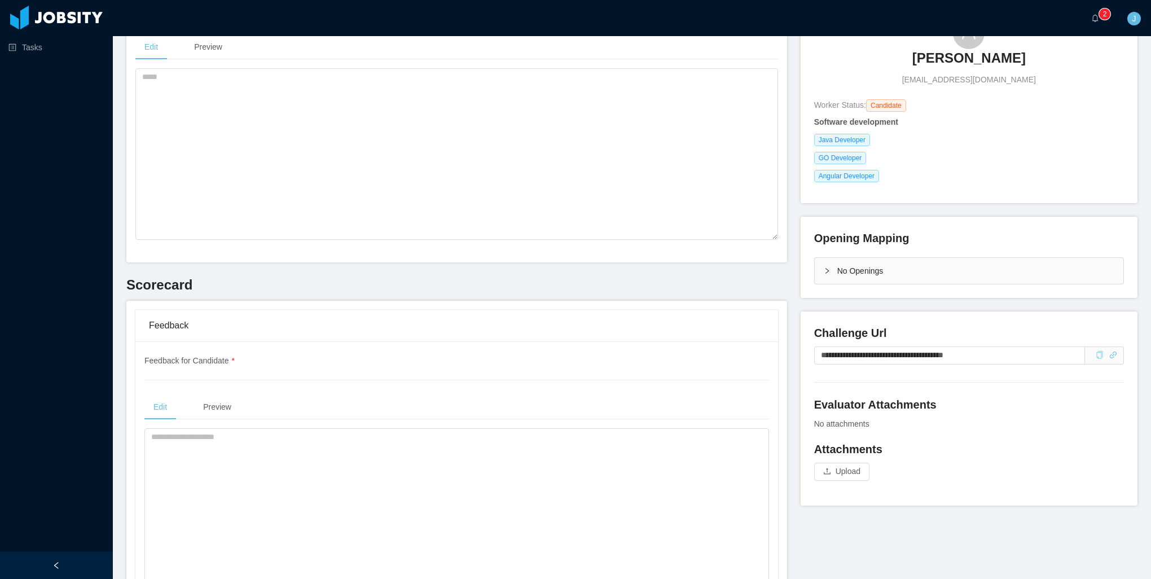
click at [1096, 361] on div "Copy" at bounding box center [1100, 355] width 8 height 12
